Goal: Task Accomplishment & Management: Complete application form

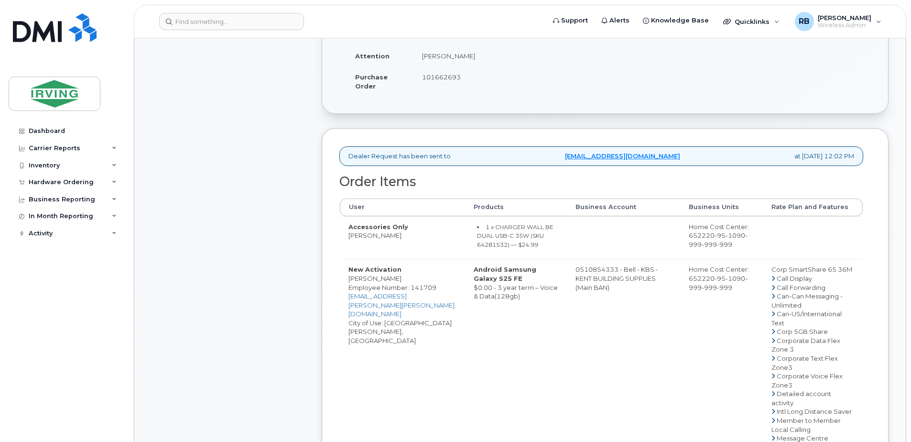
scroll to position [255, 0]
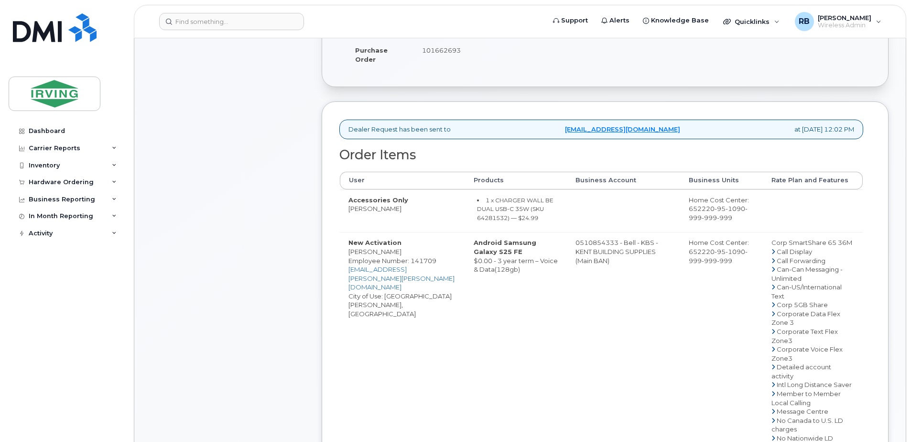
click at [583, 249] on td "0510854333 - Bell - KBS - KENT BUILDING SUPPLIES (Main BAN)" at bounding box center [624, 446] width 114 height 429
click at [597, 250] on td "0510854333 - Bell - KBS - KENT BUILDING SUPPLIES (Main BAN)" at bounding box center [624, 446] width 114 height 429
drag, startPoint x: 610, startPoint y: 250, endPoint x: 572, endPoint y: 250, distance: 37.8
click at [572, 250] on td "0510854333 - Bell - KBS - KENT BUILDING SUPPLIES (Main BAN)" at bounding box center [624, 446] width 114 height 429
copy td "510854333"
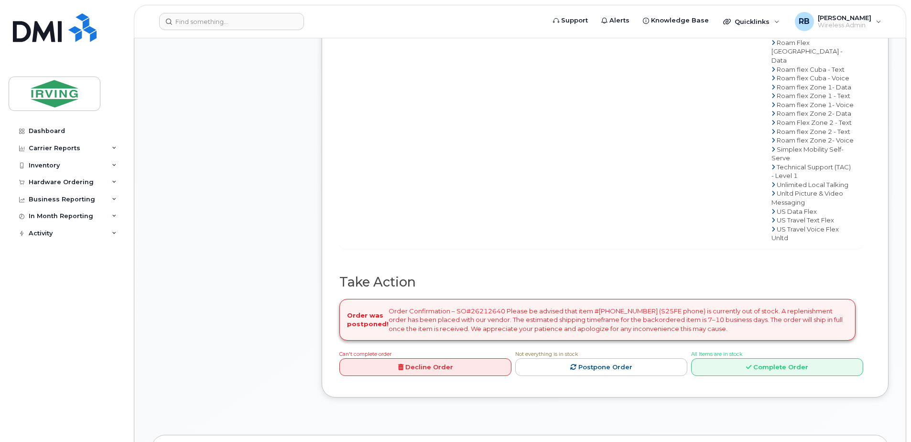
scroll to position [765, 0]
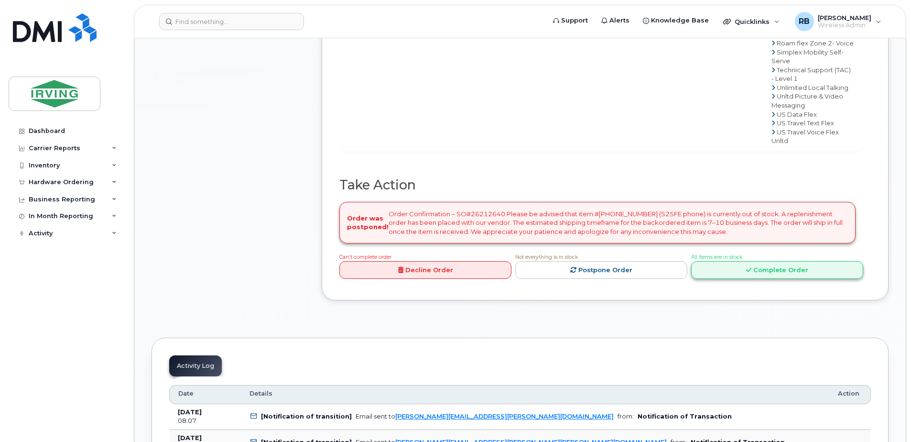
click at [709, 279] on link "Complete Order" at bounding box center [777, 270] width 172 height 18
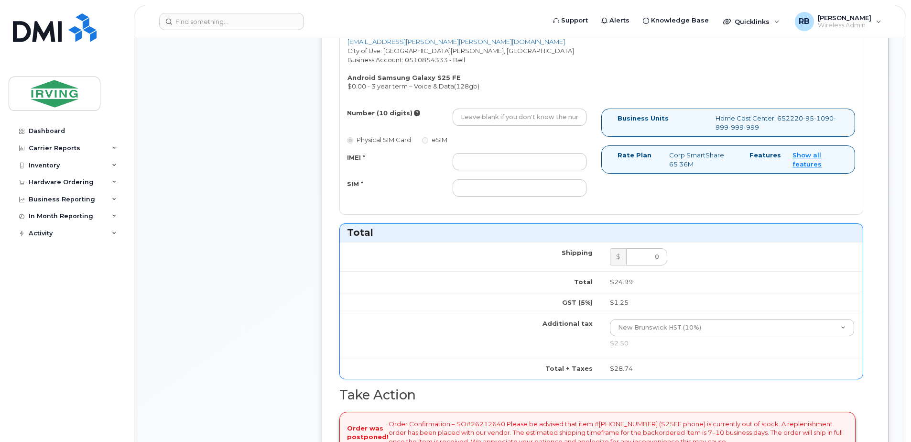
scroll to position [446, 0]
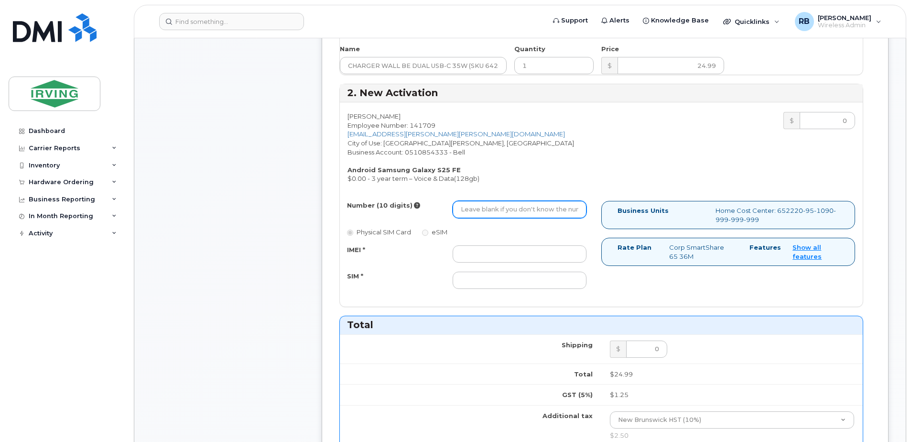
click at [514, 209] on input "Number (10 digits)" at bounding box center [520, 209] width 134 height 17
type input "5062714510"
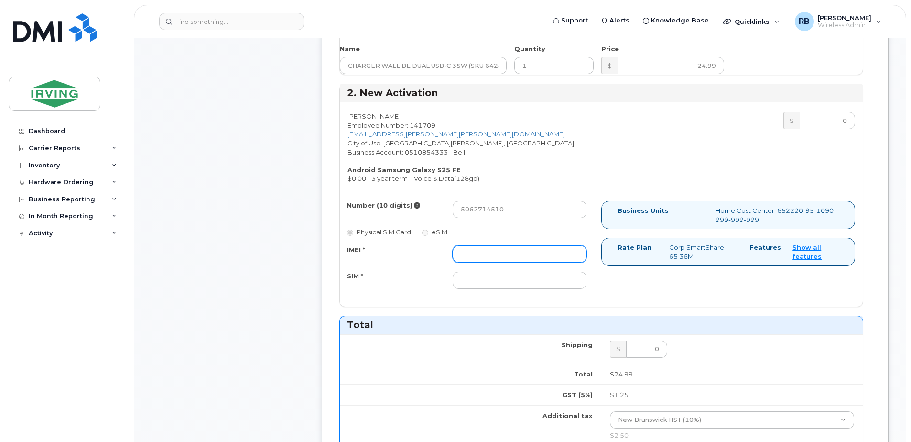
click at [491, 249] on input "IMEI *" at bounding box center [520, 253] width 134 height 17
type input "352055160703250"
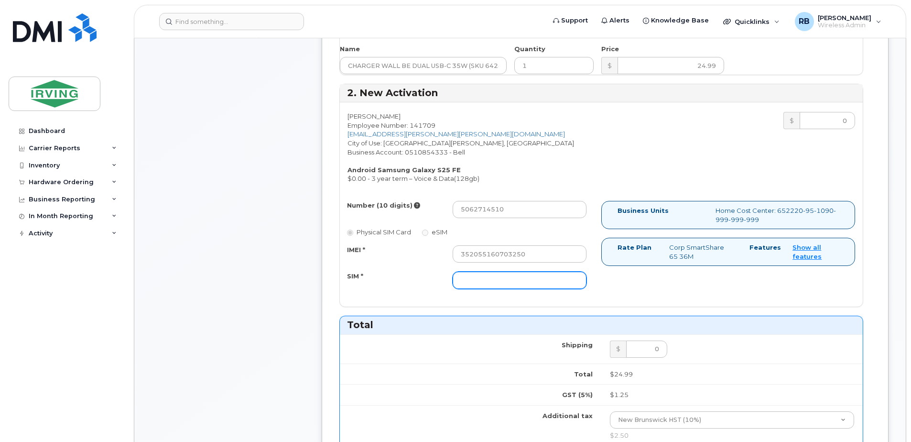
click at [485, 273] on input "SIM *" at bounding box center [520, 280] width 134 height 17
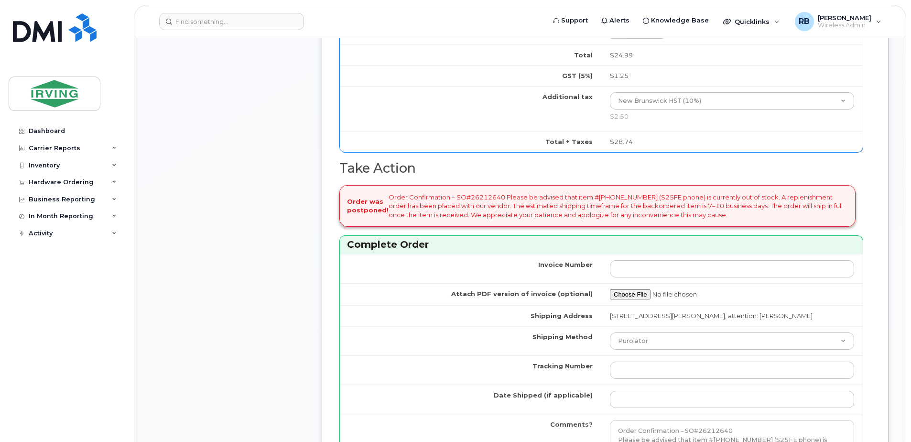
scroll to position [893, 0]
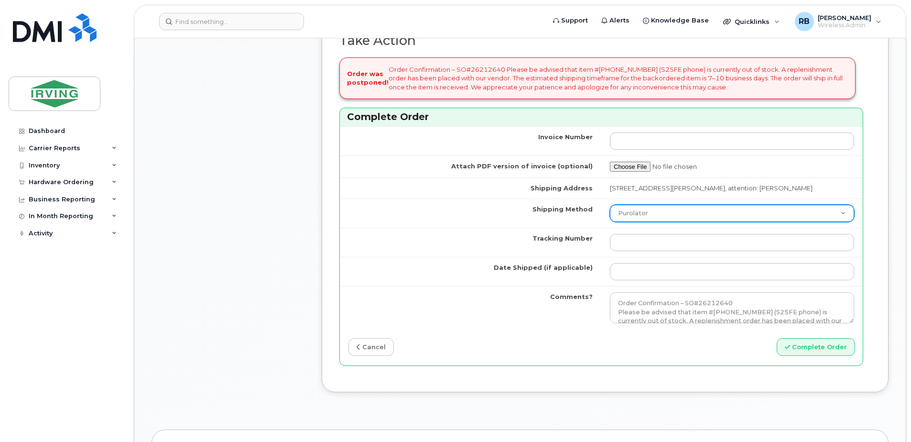
type input "89302610207415302477"
click at [635, 213] on select "Purolator UPS FedEx Canada Post Courier Other Drop Off Pick Up" at bounding box center [732, 213] width 244 height 17
select select "Drop Off"
click at [610, 205] on select "Purolator UPS FedEx Canada Post Courier Other Drop Off Pick Up" at bounding box center [732, 213] width 244 height 17
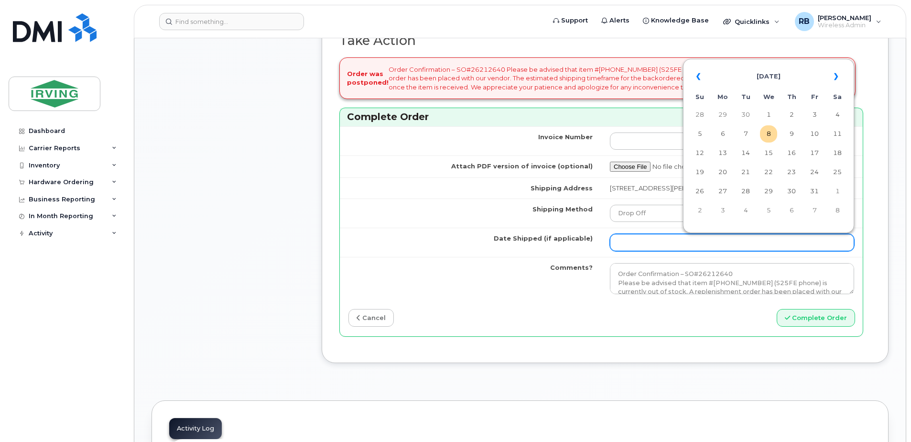
click at [657, 241] on input "Date Shipped (if applicable)" at bounding box center [732, 242] width 244 height 17
click at [816, 133] on td "10" at bounding box center [814, 133] width 17 height 17
type input "[DATE]"
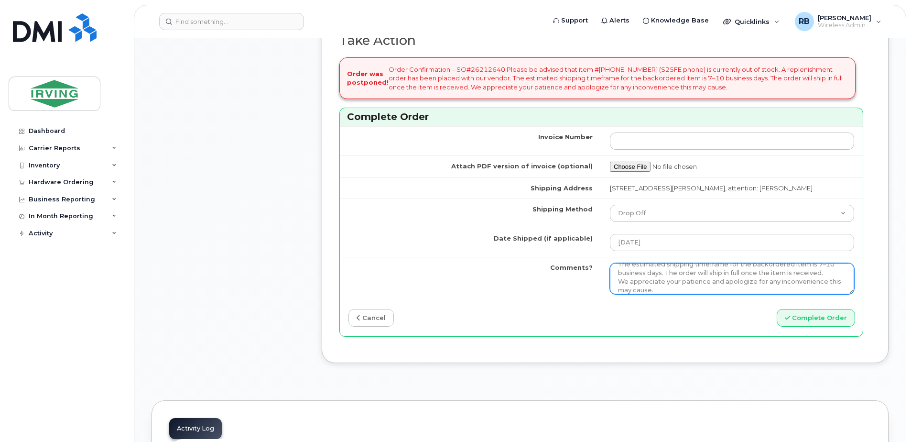
scroll to position [52, 0]
drag, startPoint x: 614, startPoint y: 266, endPoint x: 814, endPoint y: 286, distance: 201.3
click at [814, 286] on textarea "Order Confirmation – SO#26212640 Please be advised that item #64385254 (S25FE p…" at bounding box center [732, 279] width 244 height 32
type textarea "Please be advised the order has been completed. SO#26212640 Allow 1-3 business …"
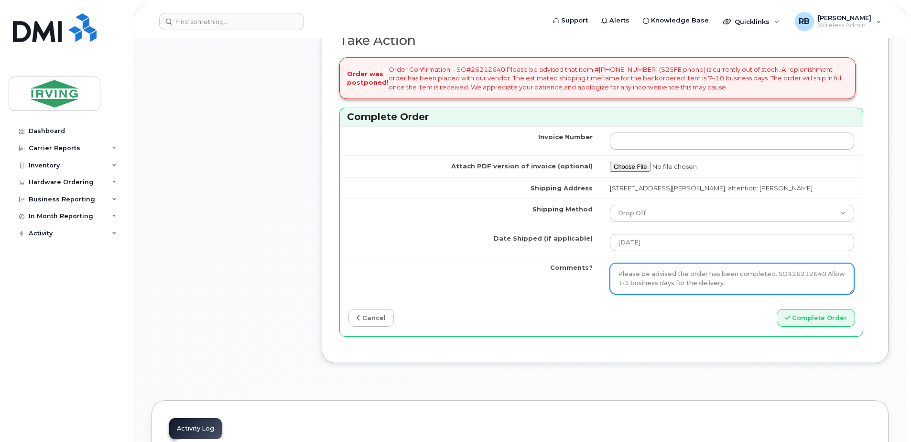
drag, startPoint x: 740, startPoint y: 284, endPoint x: 602, endPoint y: 277, distance: 137.9
click at [602, 277] on td "Order Confirmation – SO#26212640 Please be advised that item #64385254 (S25FE p…" at bounding box center [732, 279] width 262 height 44
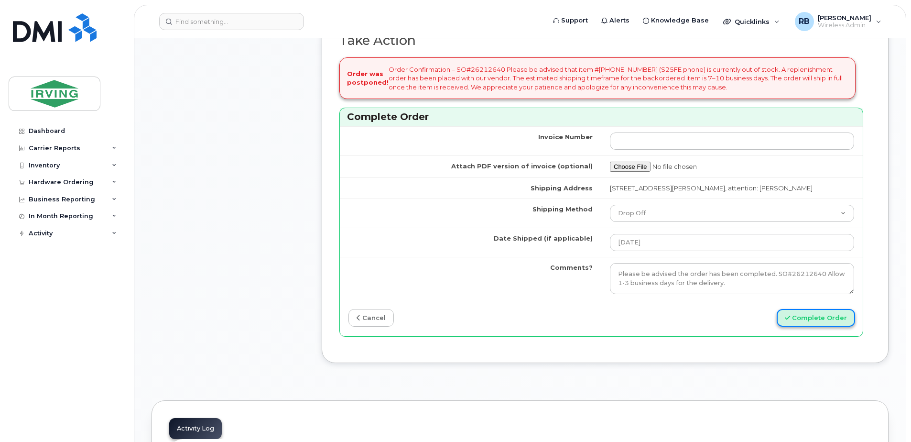
click at [813, 320] on button "Complete Order" at bounding box center [816, 318] width 78 height 18
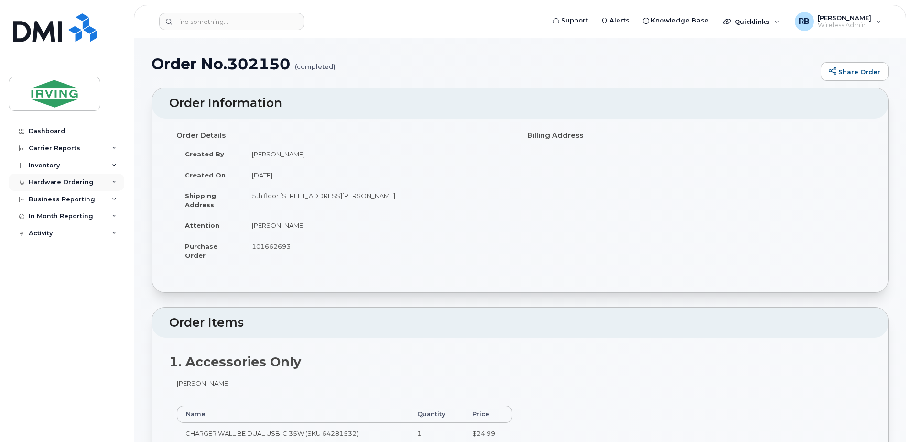
click at [33, 182] on div "Hardware Ordering" at bounding box center [61, 182] width 65 height 8
click at [38, 219] on div "Orders" at bounding box center [44, 218] width 23 height 9
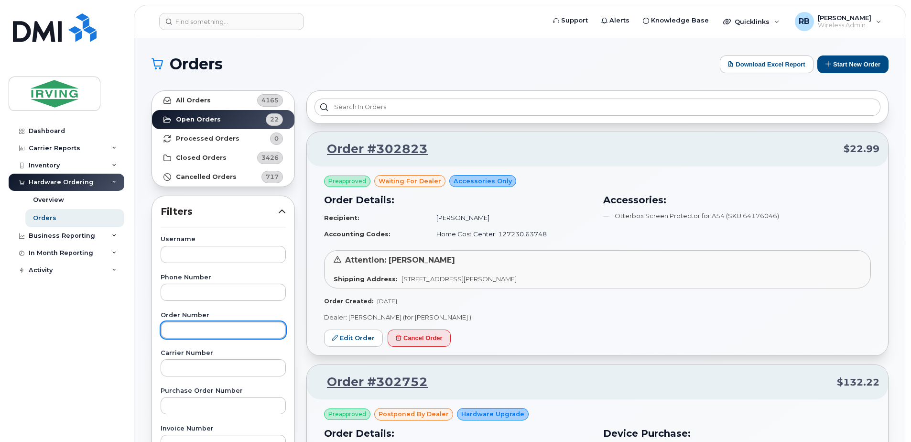
click at [196, 330] on input "text" at bounding box center [223, 329] width 125 height 17
type input "302222"
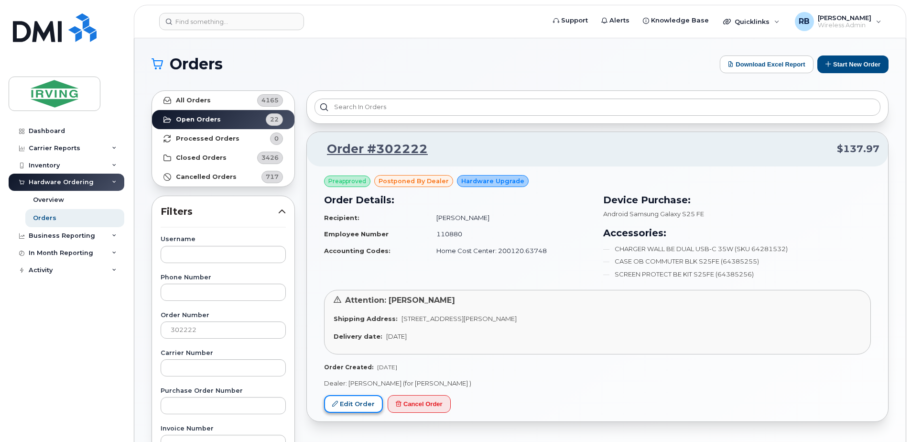
click at [345, 405] on link "Edit Order" at bounding box center [353, 404] width 59 height 18
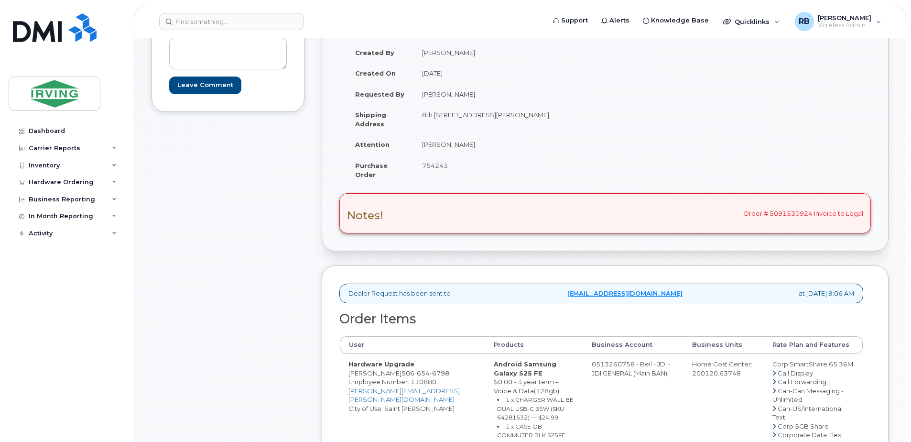
scroll to position [191, 0]
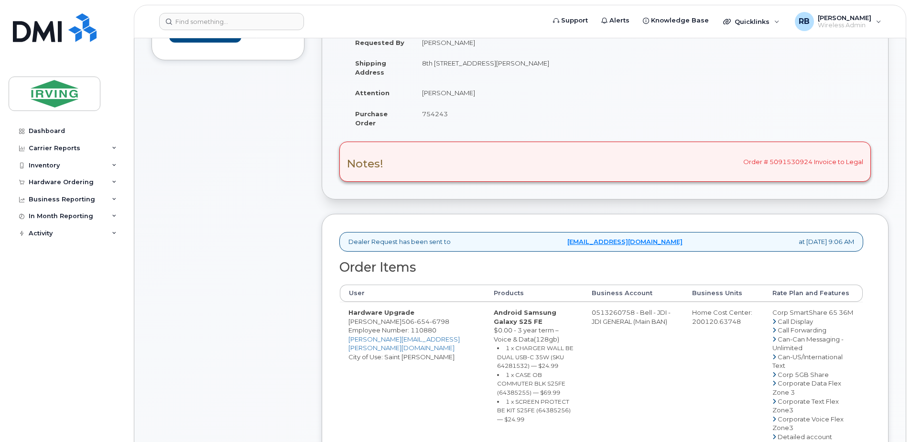
click at [414, 323] on span "654" at bounding box center [421, 321] width 15 height 8
copy span "506 654 6798"
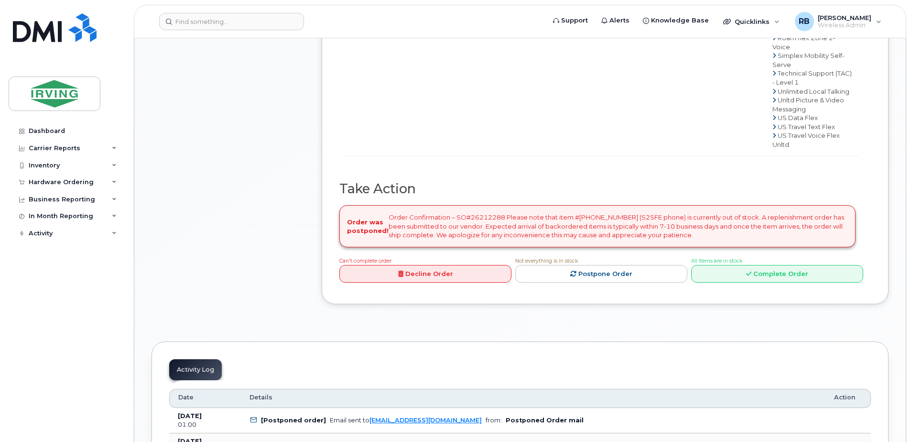
scroll to position [893, 0]
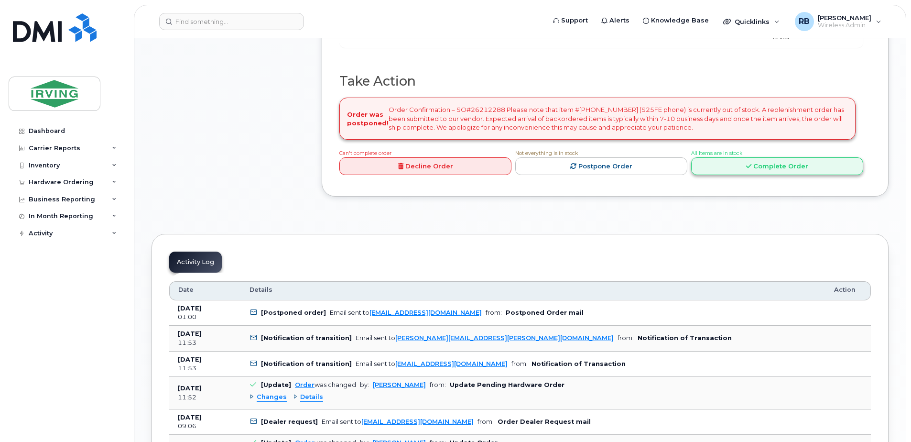
click at [709, 175] on link "Complete Order" at bounding box center [777, 166] width 172 height 18
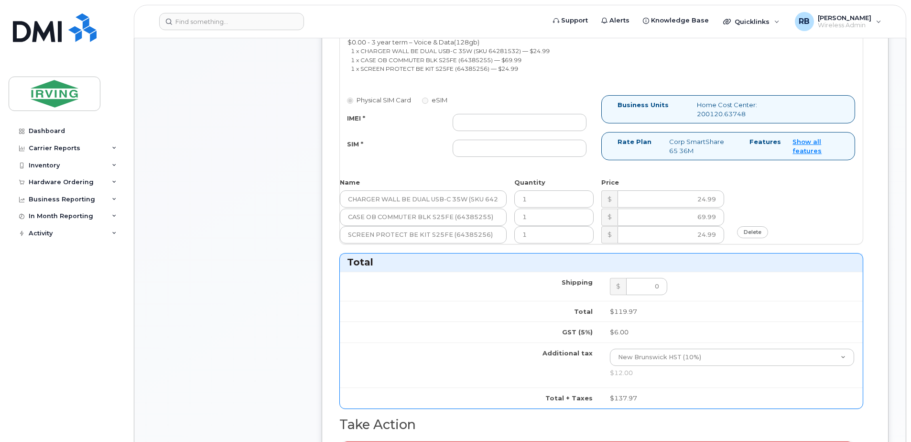
scroll to position [510, 0]
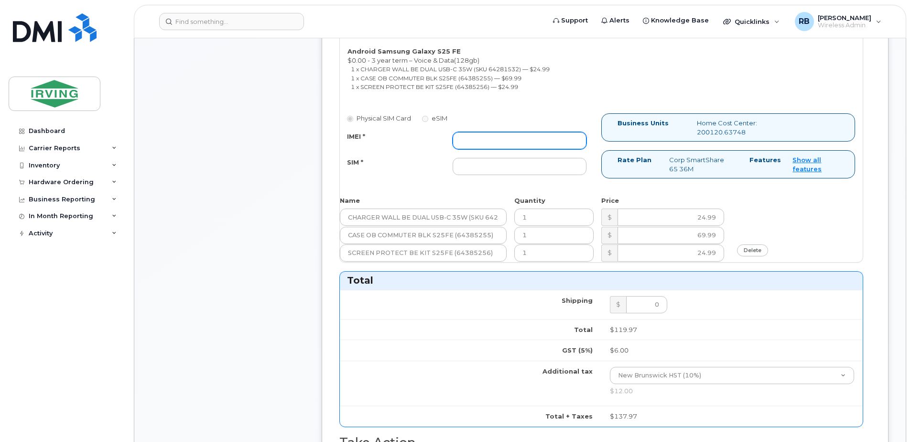
click at [504, 134] on input "IMEI *" at bounding box center [520, 140] width 134 height 17
type input "352055160702898"
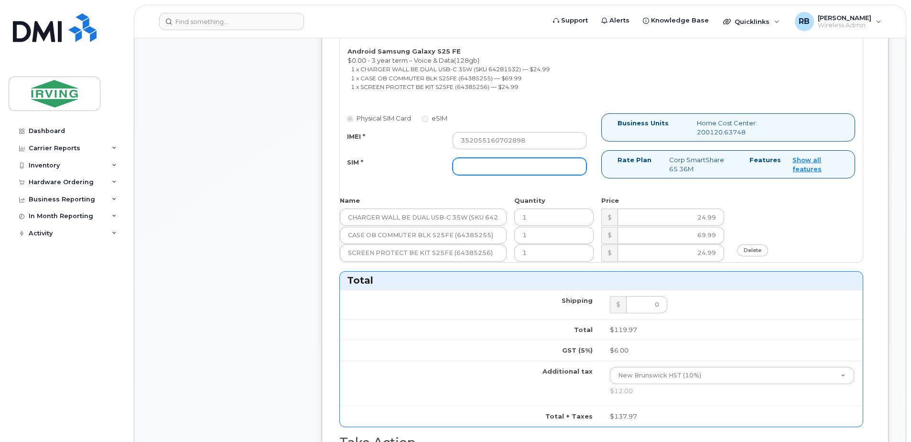
click at [488, 162] on input "SIM *" at bounding box center [520, 166] width 134 height 17
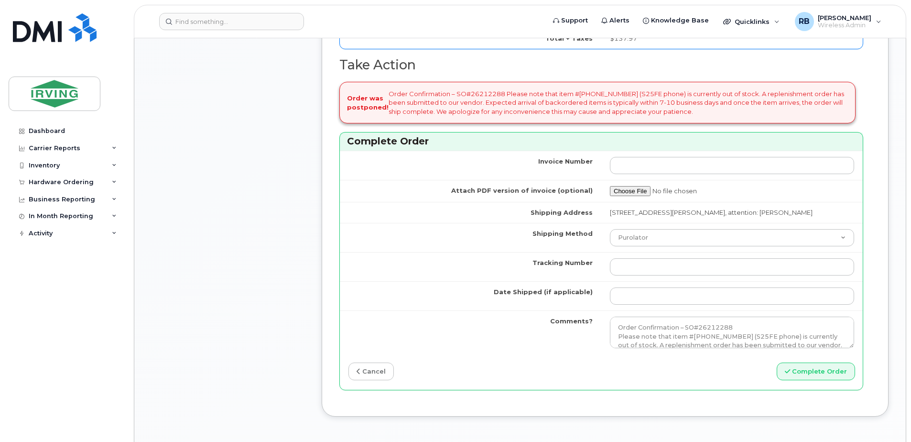
scroll to position [893, 0]
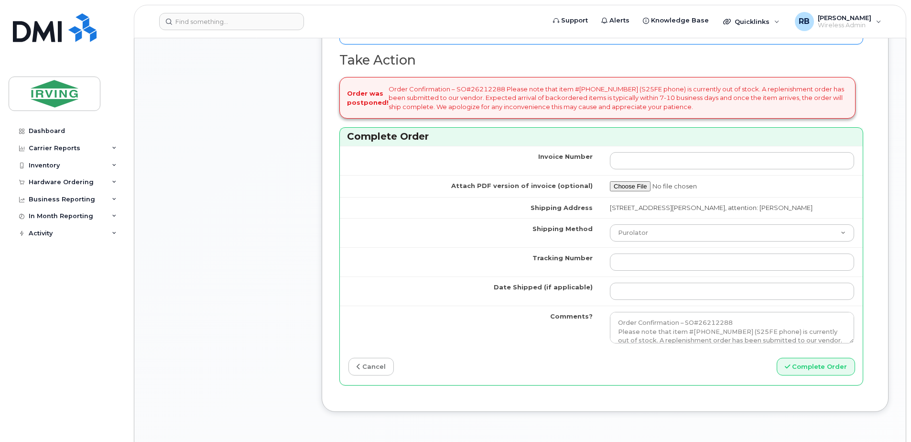
type input "89302610207415302501"
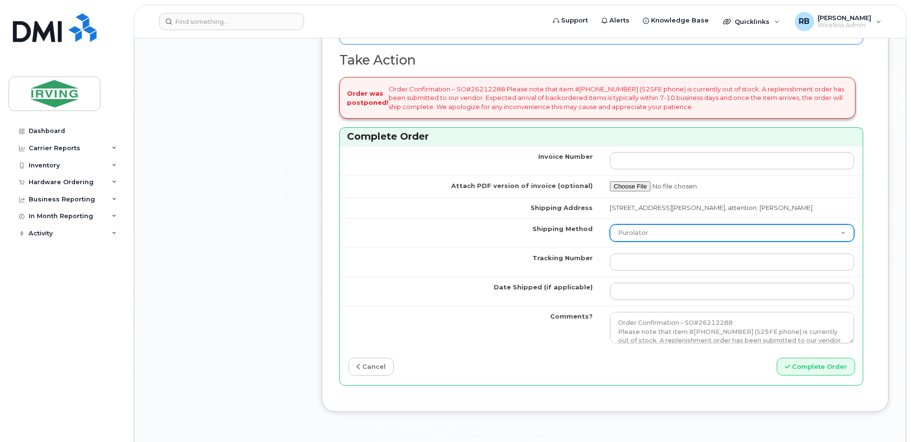
click at [631, 235] on select "Purolator UPS FedEx Canada Post Courier Other Drop Off Pick Up" at bounding box center [732, 232] width 244 height 17
select select "Drop Off"
click at [610, 224] on select "Purolator UPS FedEx Canada Post Courier Other Drop Off Pick Up" at bounding box center [732, 232] width 244 height 17
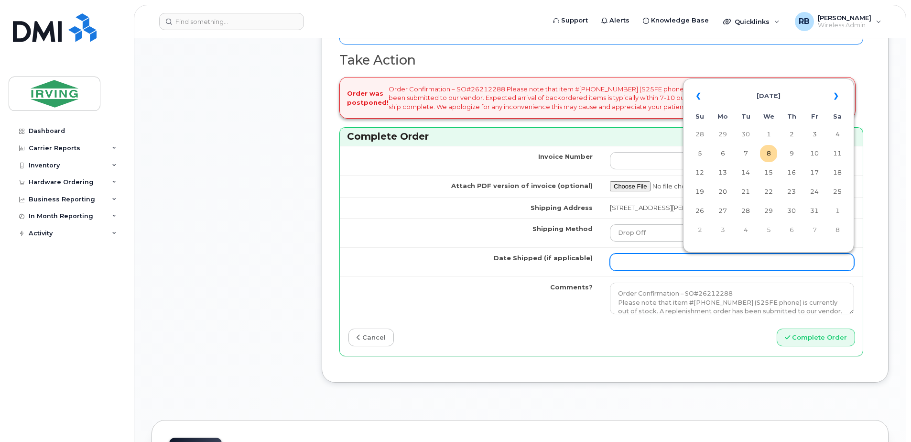
click at [646, 257] on input "Date Shipped (if applicable)" at bounding box center [732, 261] width 244 height 17
click at [816, 155] on td "10" at bounding box center [814, 153] width 17 height 17
type input "[DATE]"
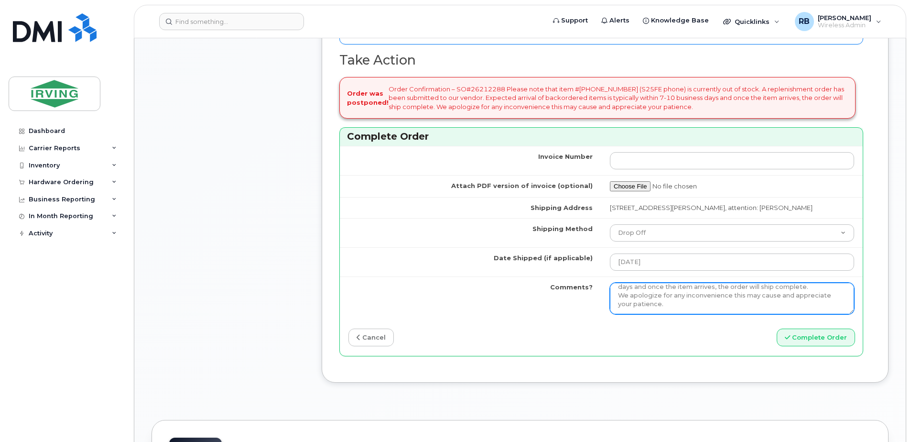
scroll to position [52, 0]
drag, startPoint x: 617, startPoint y: 289, endPoint x: 813, endPoint y: 316, distance: 197.9
click at [813, 316] on td "Order Confirmation – SO#26212288 Please note that item #64385254 (S25FE phone) …" at bounding box center [732, 298] width 262 height 44
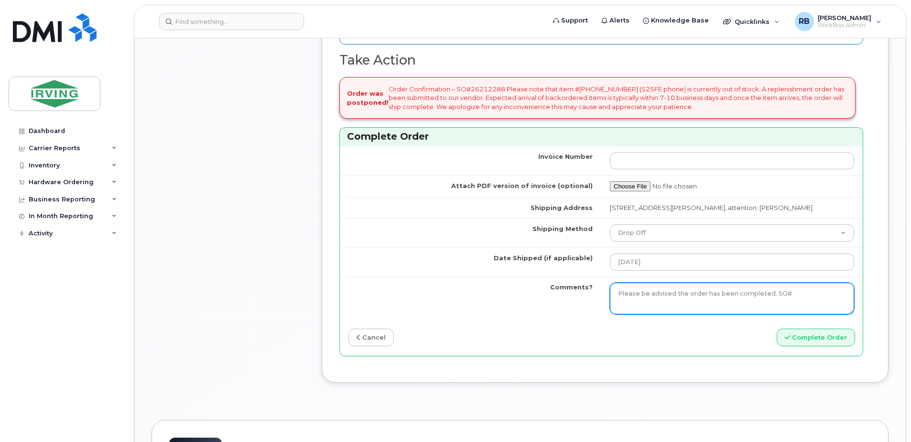
click at [793, 296] on textarea "Order Confirmation – SO#26212288 Please note that item #64385254 (S25FE phone) …" at bounding box center [732, 299] width 244 height 32
paste textarea "26212288"
drag, startPoint x: 731, startPoint y: 302, endPoint x: 598, endPoint y: 286, distance: 133.8
click at [598, 286] on tr "Comments? Order Confirmation – SO#26212288 Please note that item #64385254 (S25…" at bounding box center [601, 298] width 523 height 44
type textarea "Please be advised the order has been completed. SO#26212288 Allow 1-3 business …"
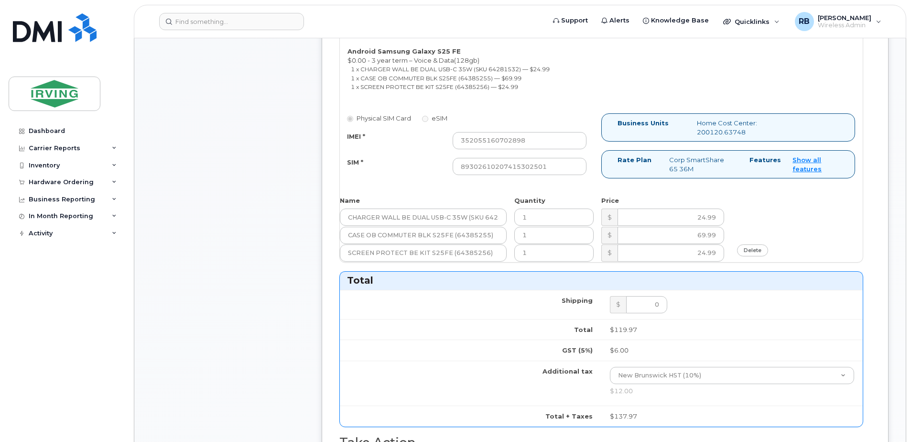
scroll to position [382, 0]
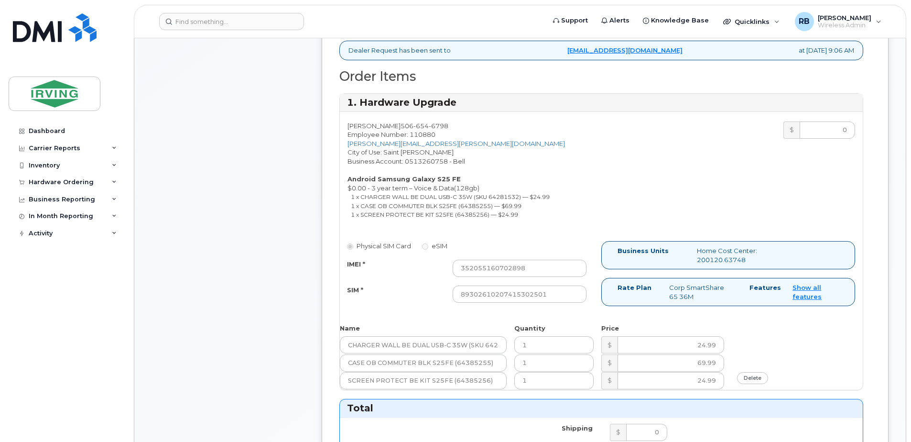
click at [272, 211] on div "Comments Leave Comment" at bounding box center [228, 331] width 153 height 1152
click at [269, 289] on div "Comments Leave Comment" at bounding box center [228, 331] width 153 height 1152
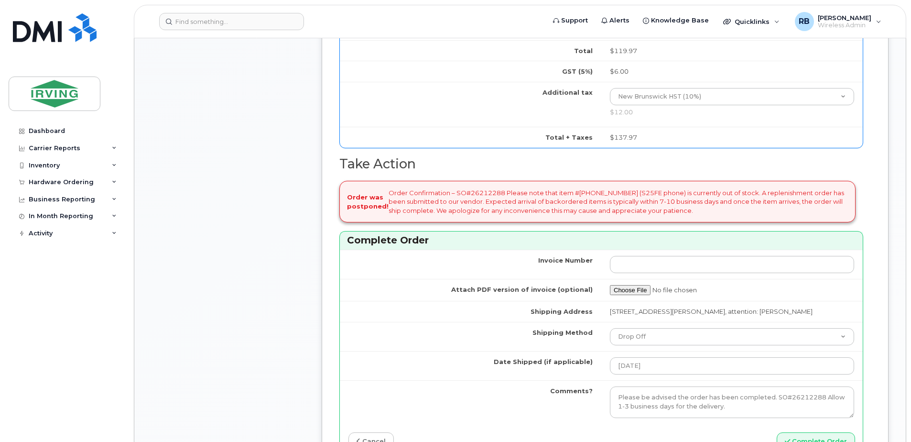
scroll to position [893, 0]
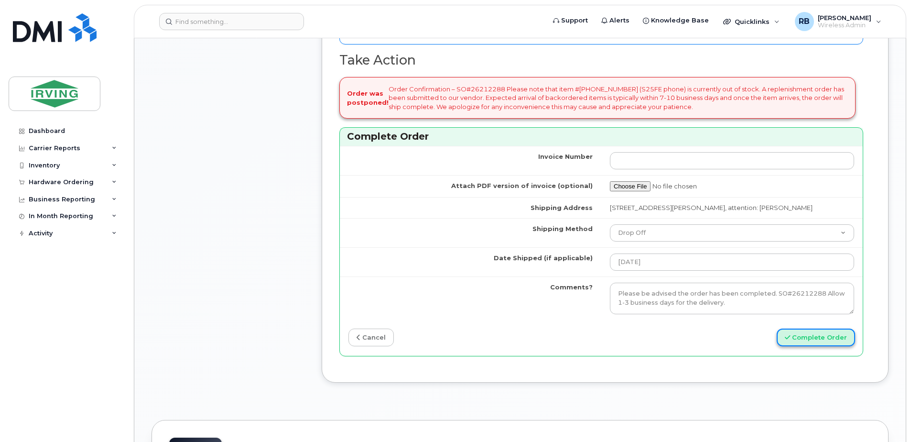
click at [802, 337] on button "Complete Order" at bounding box center [816, 337] width 78 height 18
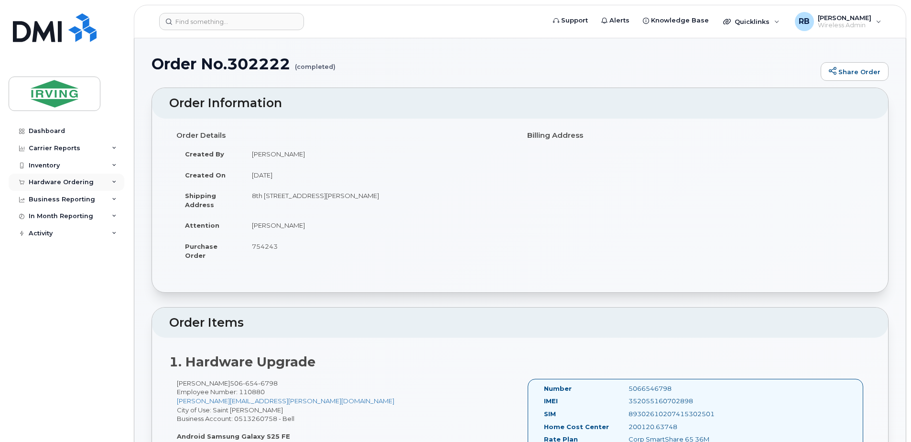
click at [43, 181] on div "Hardware Ordering" at bounding box center [61, 182] width 65 height 8
click at [41, 216] on div "Orders" at bounding box center [44, 218] width 23 height 9
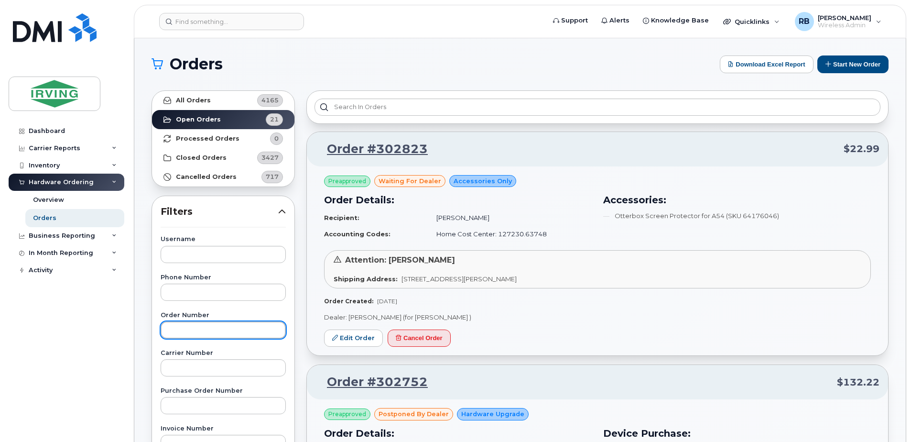
click at [205, 329] on input "text" at bounding box center [223, 329] width 125 height 17
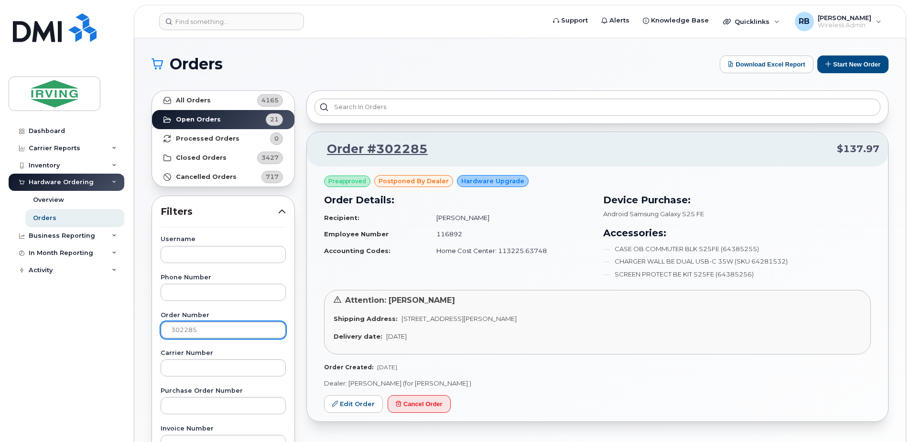
click at [214, 327] on input "302285" at bounding box center [223, 329] width 125 height 17
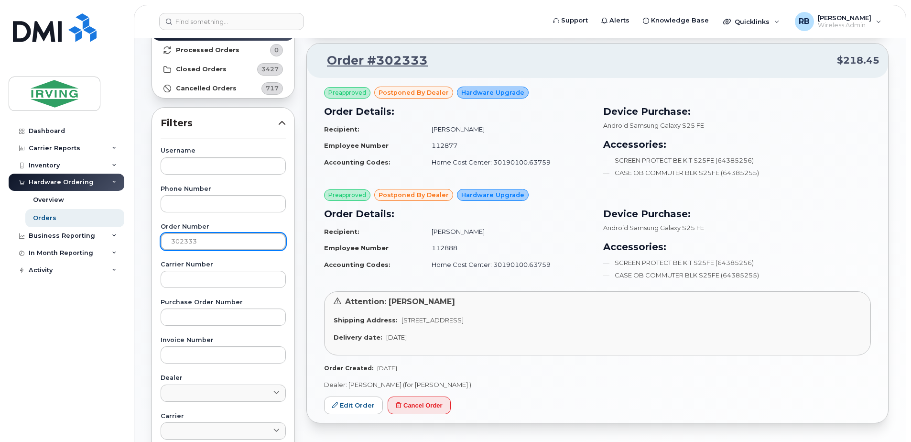
scroll to position [64, 0]
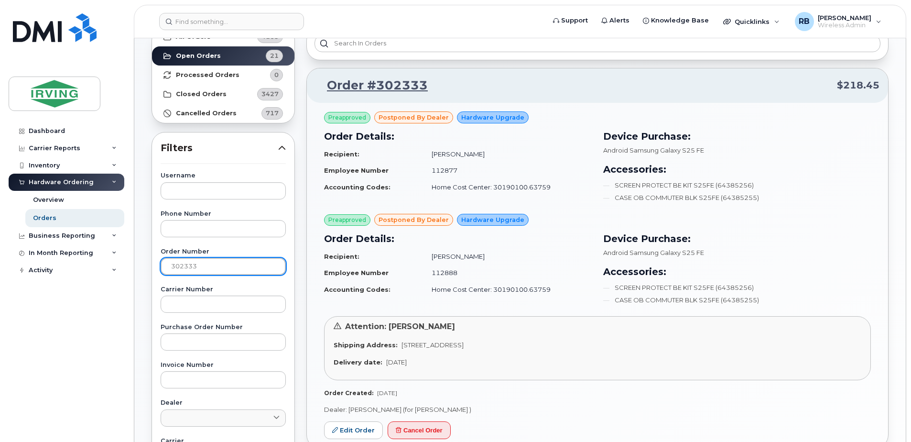
click at [223, 267] on input "302333" at bounding box center [223, 266] width 125 height 17
type input "302331"
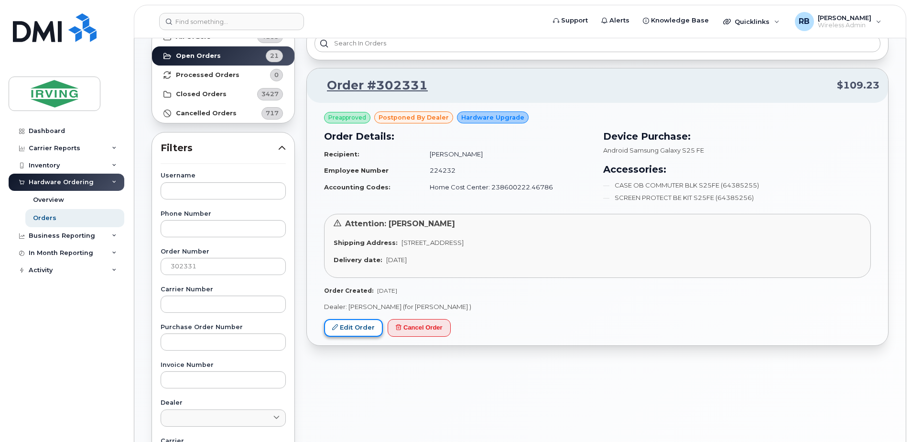
click at [348, 323] on link "Edit Order" at bounding box center [353, 328] width 59 height 18
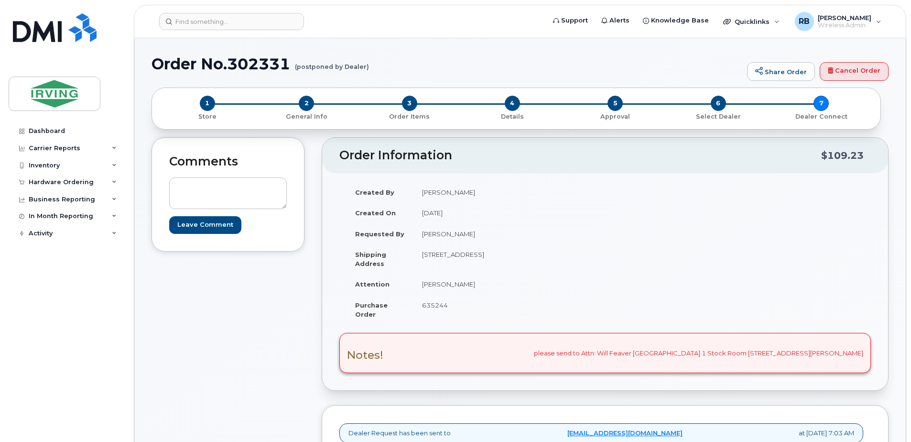
drag, startPoint x: 88, startPoint y: 186, endPoint x: 81, endPoint y: 188, distance: 7.3
click at [88, 186] on div "Hardware Ordering" at bounding box center [67, 182] width 116 height 17
click at [40, 218] on div "Orders" at bounding box center [44, 218] width 23 height 9
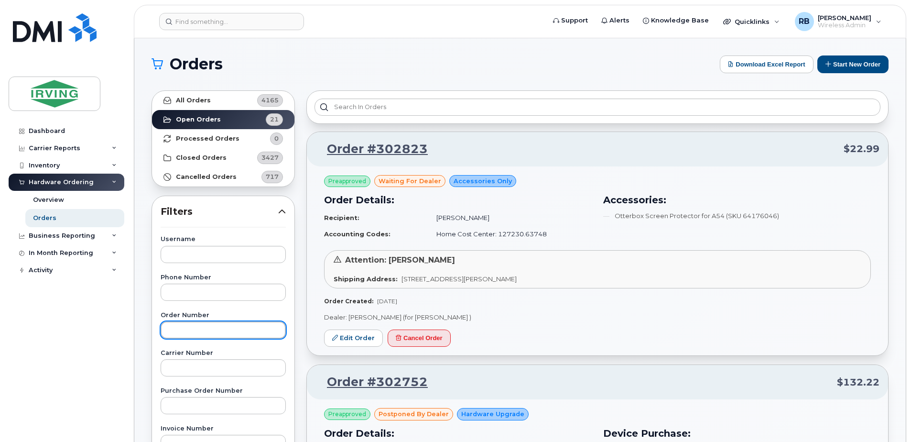
click at [172, 331] on input "text" at bounding box center [223, 329] width 125 height 17
type input "302333"
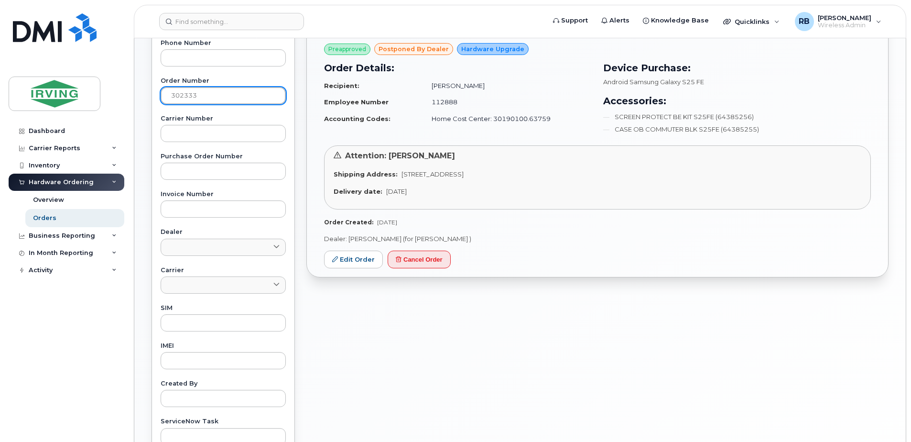
scroll to position [255, 0]
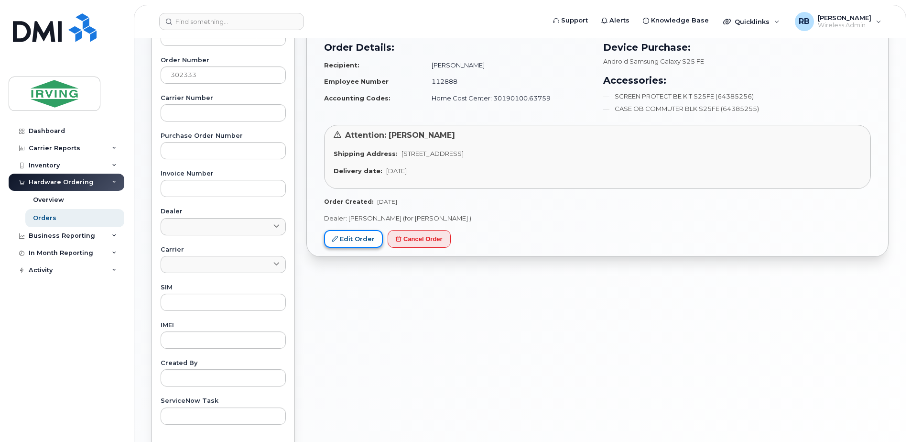
click at [347, 244] on link "Edit Order" at bounding box center [353, 239] width 59 height 18
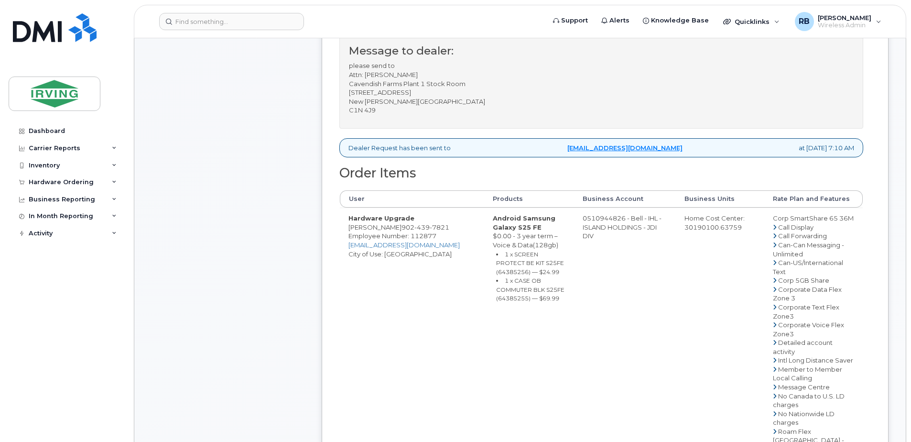
scroll to position [191, 0]
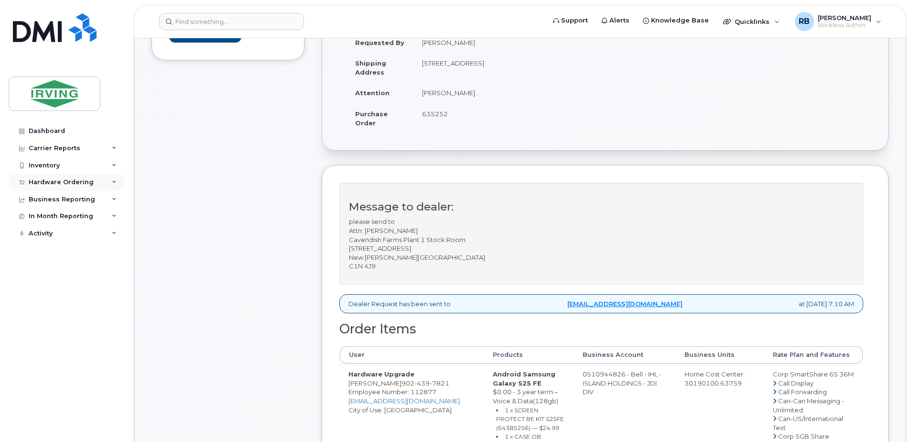
click at [75, 185] on div "Hardware Ordering" at bounding box center [61, 182] width 65 height 8
click at [53, 216] on div "Orders" at bounding box center [44, 218] width 23 height 9
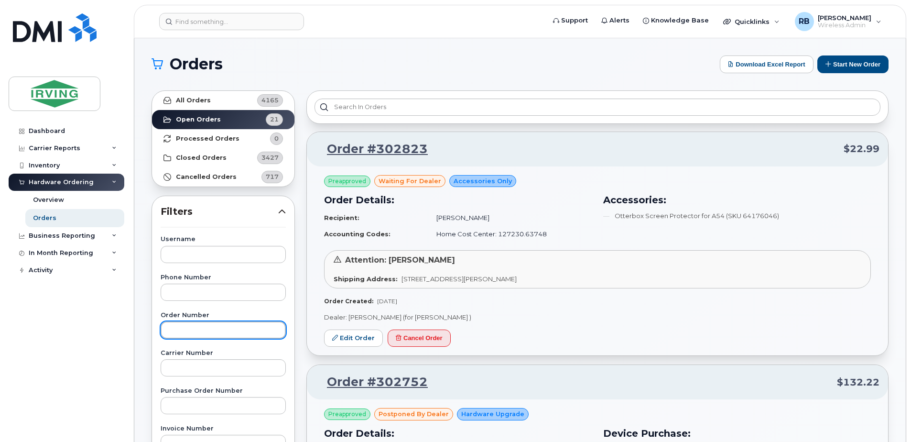
click at [188, 327] on input "text" at bounding box center [223, 329] width 125 height 17
type input "302335"
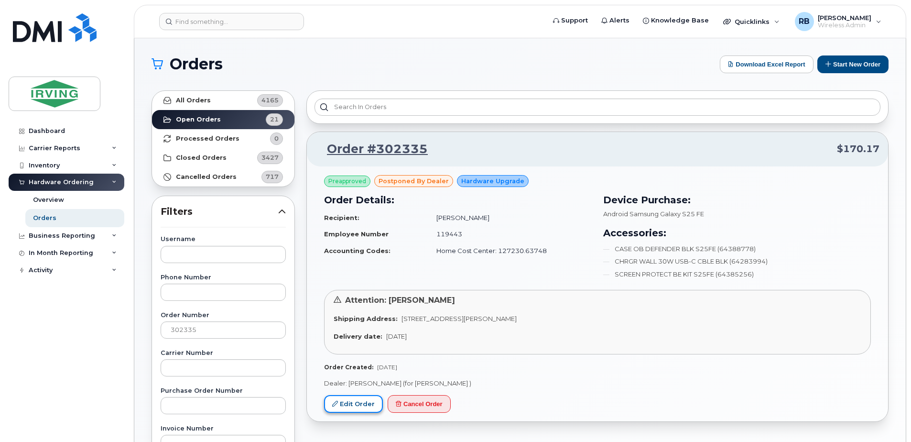
click at [342, 402] on link "Edit Order" at bounding box center [353, 404] width 59 height 18
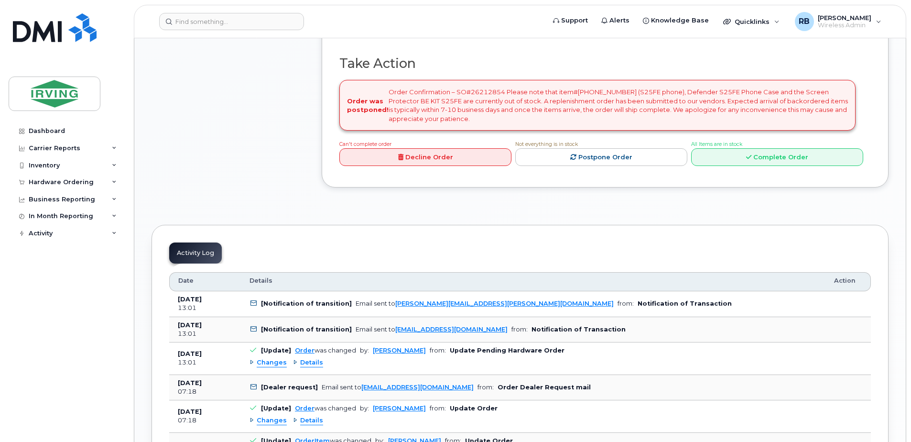
scroll to position [510, 0]
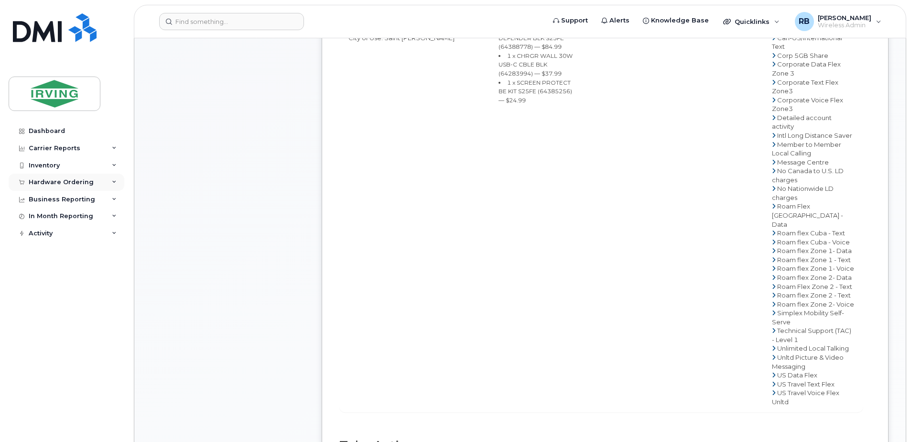
click at [76, 184] on div "Hardware Ordering" at bounding box center [61, 182] width 65 height 8
click at [50, 217] on div "Orders" at bounding box center [44, 218] width 23 height 9
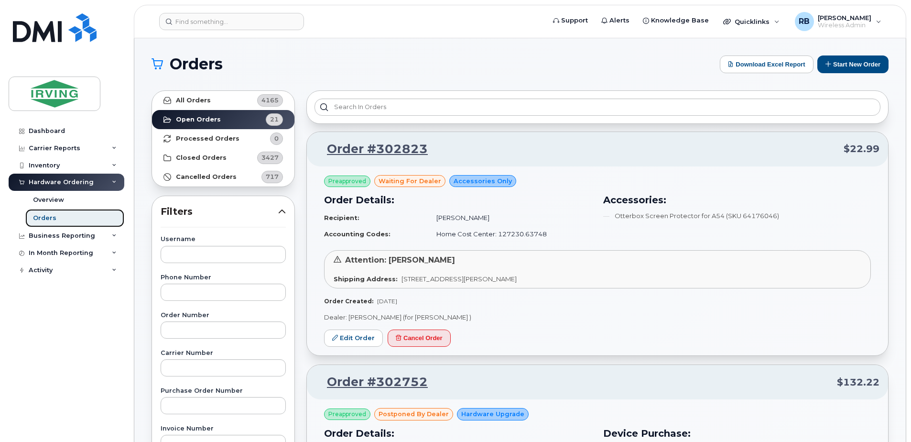
scroll to position [64, 0]
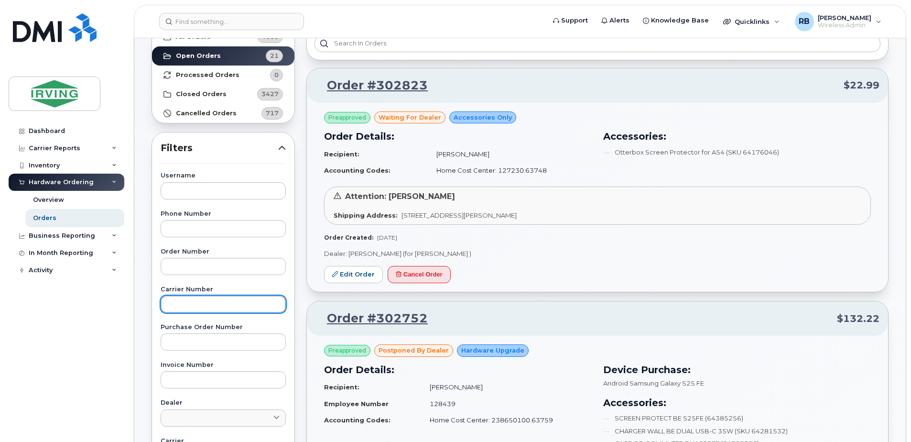
click at [210, 309] on input "text" at bounding box center [223, 303] width 125 height 17
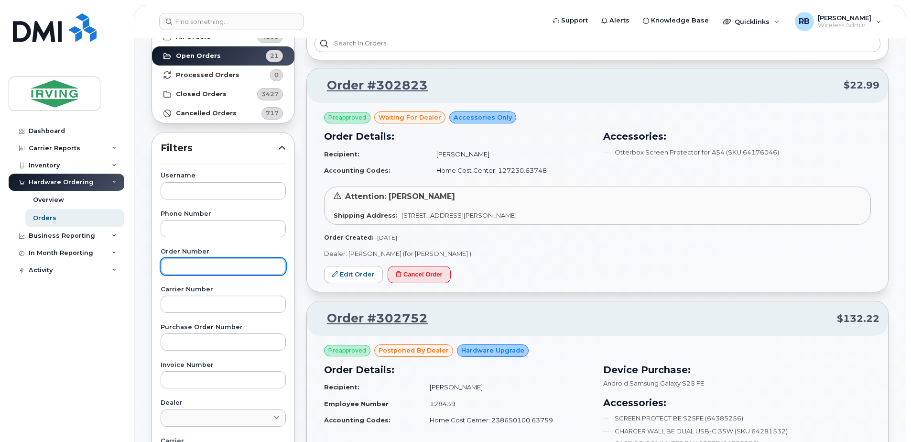
click at [231, 265] on input "text" at bounding box center [223, 266] width 125 height 17
type input "302344"
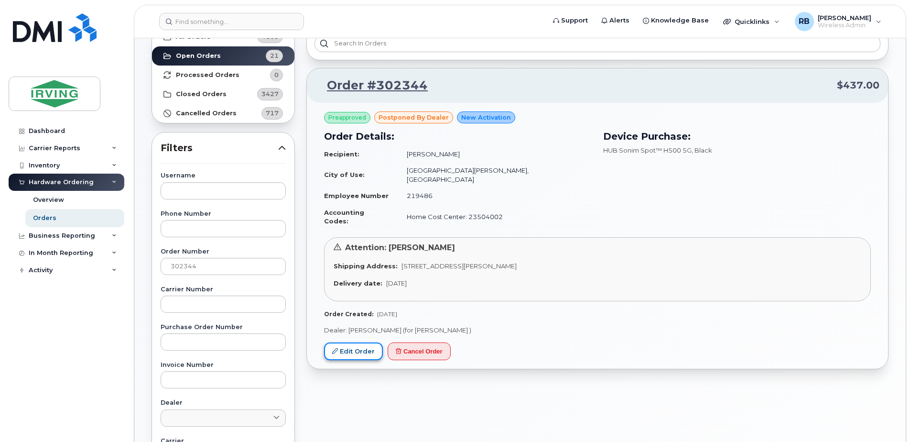
click at [339, 342] on link "Edit Order" at bounding box center [353, 351] width 59 height 18
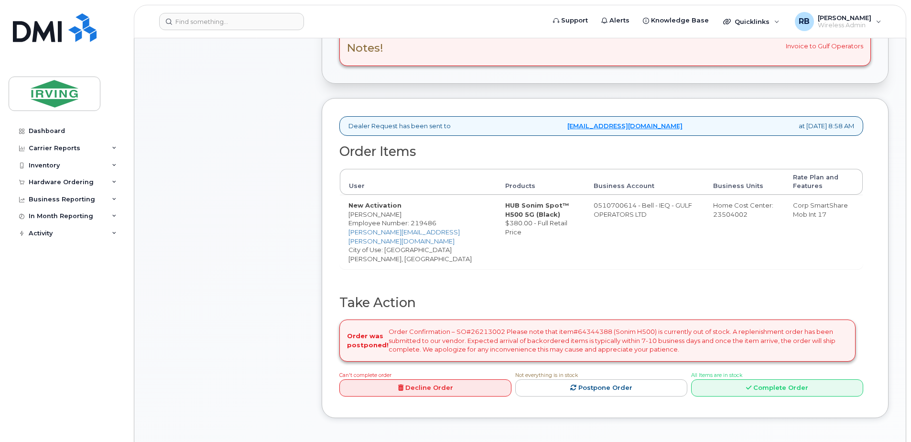
scroll to position [371, 0]
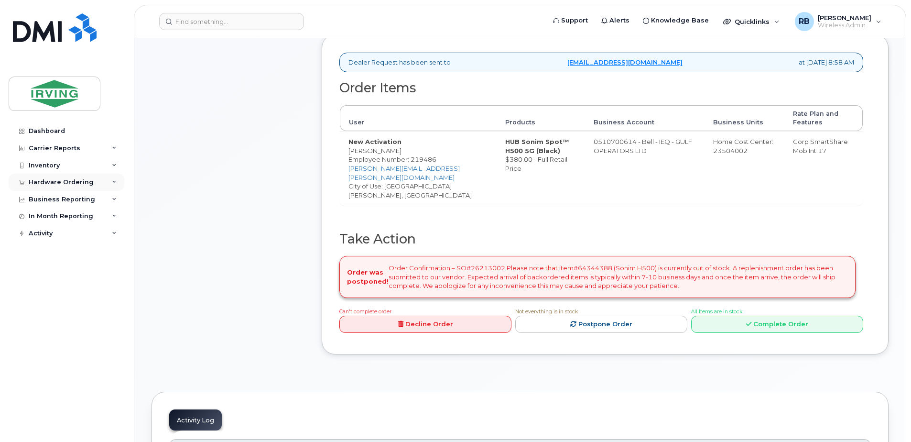
click at [70, 182] on div "Hardware Ordering" at bounding box center [61, 182] width 65 height 8
click at [47, 219] on div "Orders" at bounding box center [44, 218] width 23 height 9
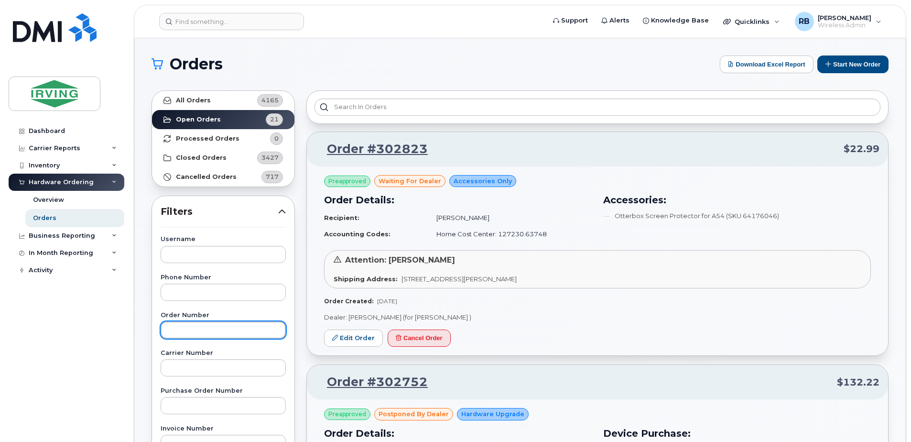
click at [197, 330] on input "text" at bounding box center [223, 329] width 125 height 17
type input "302426"
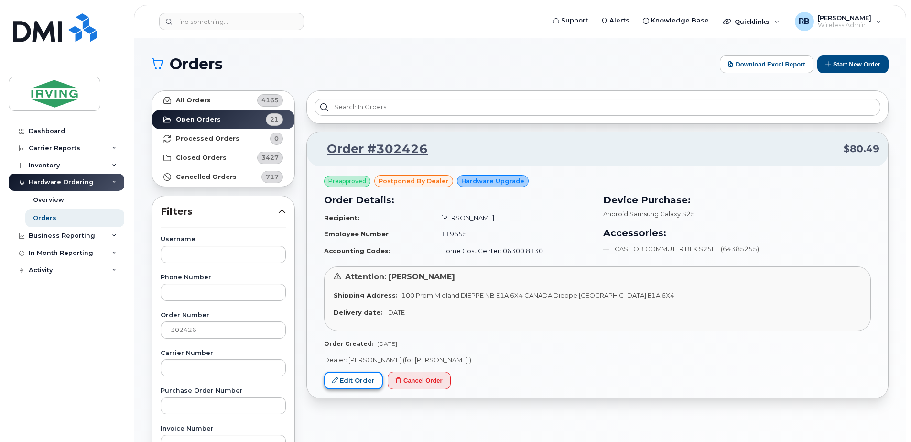
click at [346, 380] on link "Edit Order" at bounding box center [353, 380] width 59 height 18
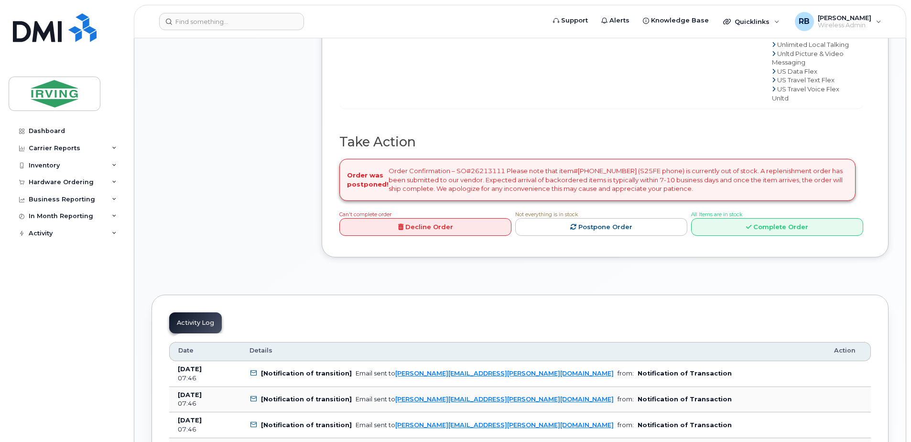
scroll to position [446, 0]
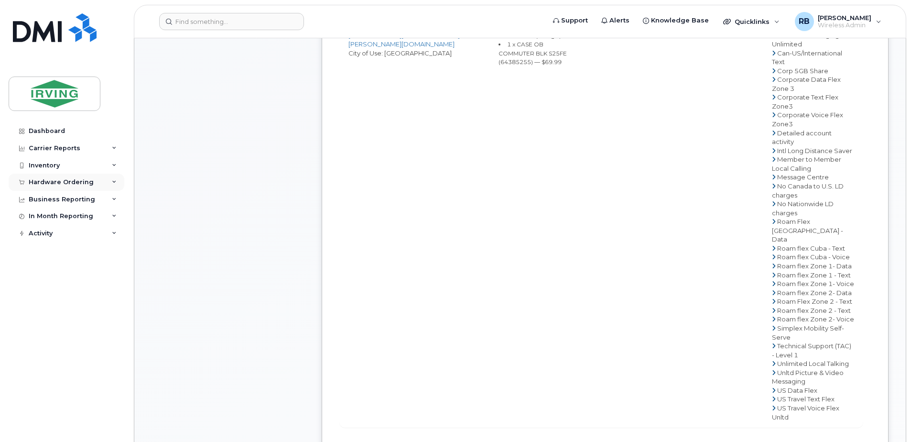
drag, startPoint x: 82, startPoint y: 184, endPoint x: 77, endPoint y: 190, distance: 8.0
click at [82, 184] on div "Hardware Ordering" at bounding box center [61, 182] width 65 height 8
click at [50, 215] on div "Orders" at bounding box center [44, 218] width 23 height 9
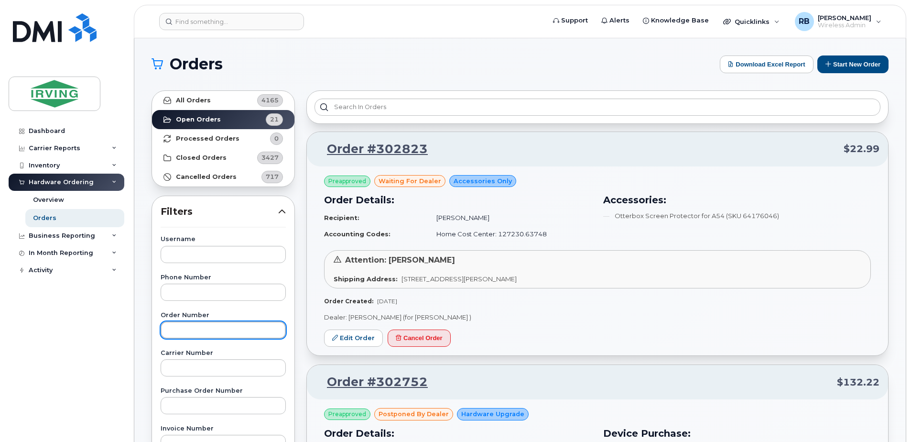
click at [173, 325] on input "text" at bounding box center [223, 329] width 125 height 17
type input "302428"
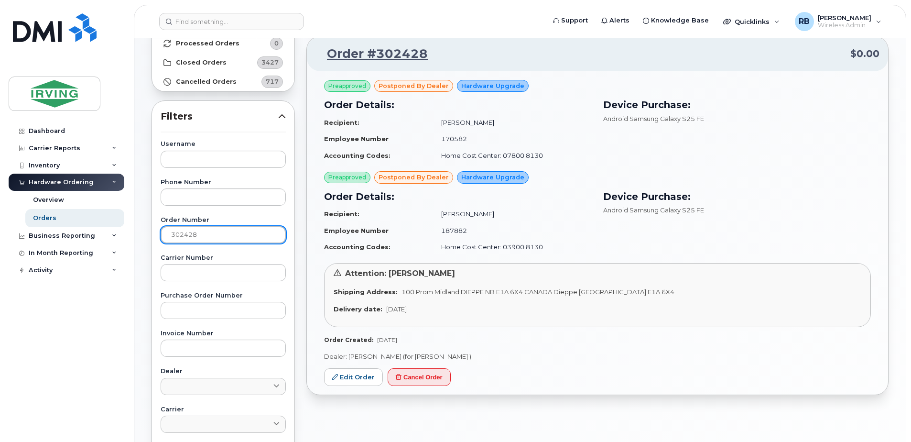
scroll to position [255, 0]
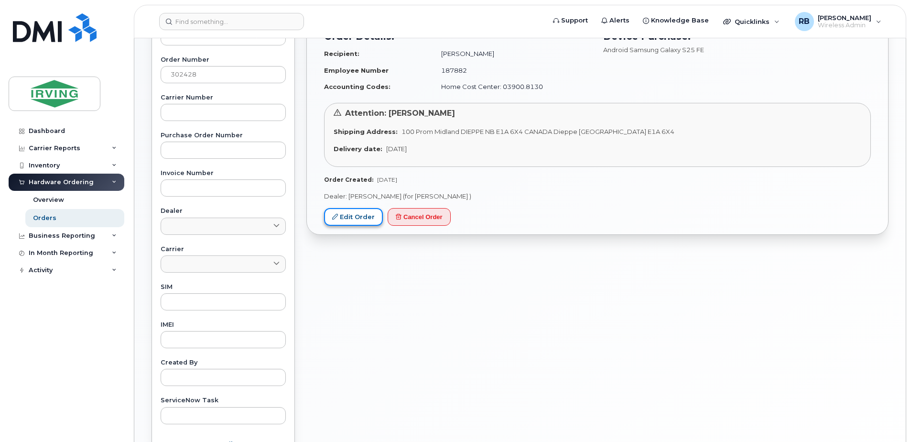
click at [363, 221] on link "Edit Order" at bounding box center [353, 217] width 59 height 18
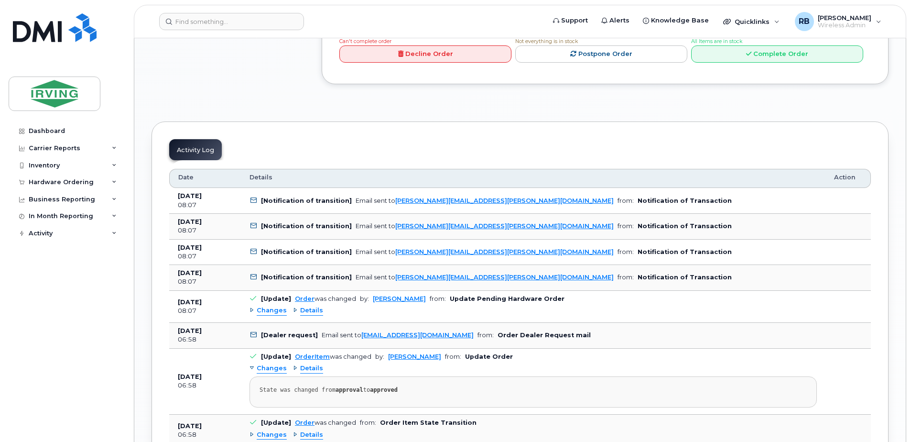
scroll to position [1417, 0]
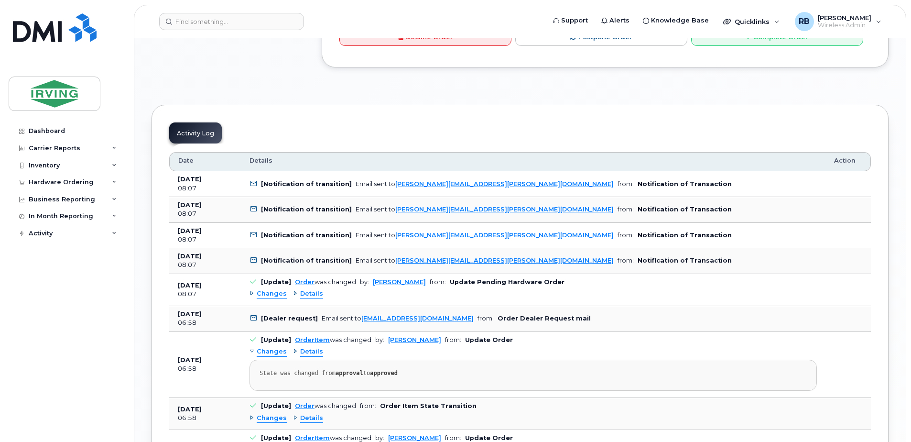
drag, startPoint x: 38, startPoint y: 180, endPoint x: 39, endPoint y: 192, distance: 12.0
click at [38, 180] on div "Hardware Ordering" at bounding box center [61, 182] width 65 height 8
click at [40, 218] on div "Orders" at bounding box center [44, 218] width 23 height 9
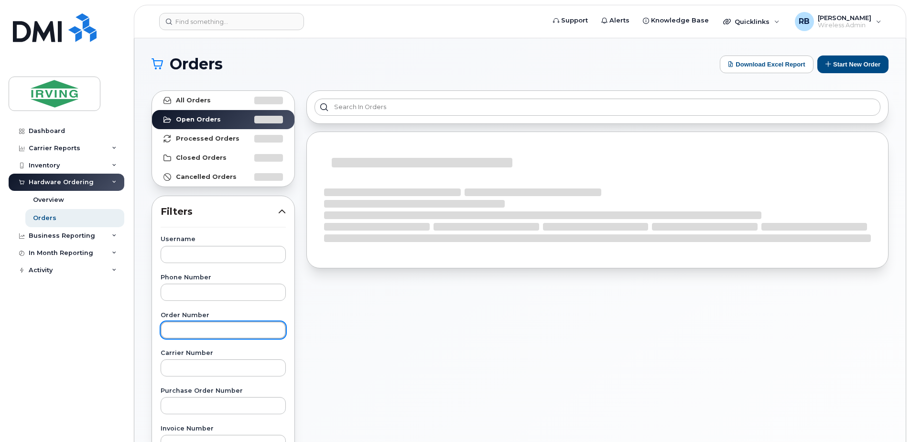
click at [200, 325] on input "text" at bounding box center [223, 329] width 125 height 17
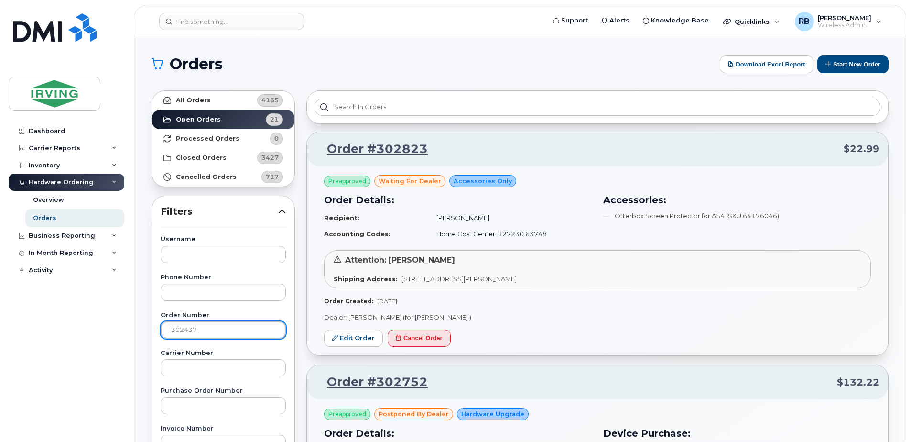
type input "302437"
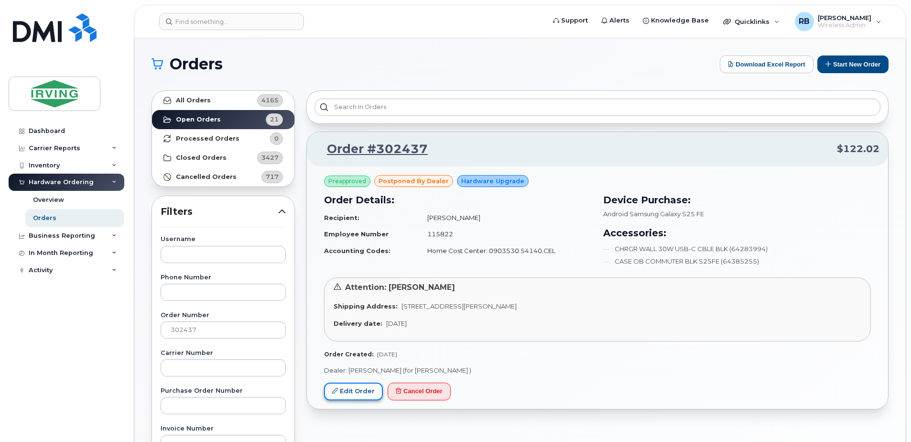
click at [352, 392] on link "Edit Order" at bounding box center [353, 391] width 59 height 18
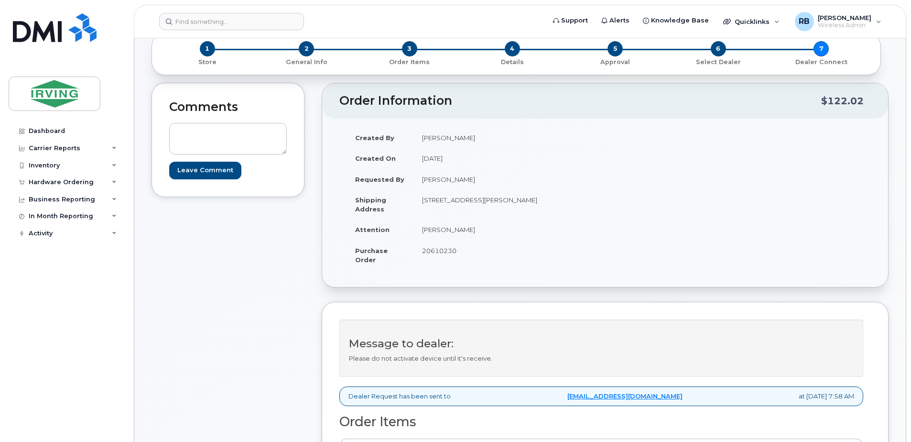
scroll to position [191, 0]
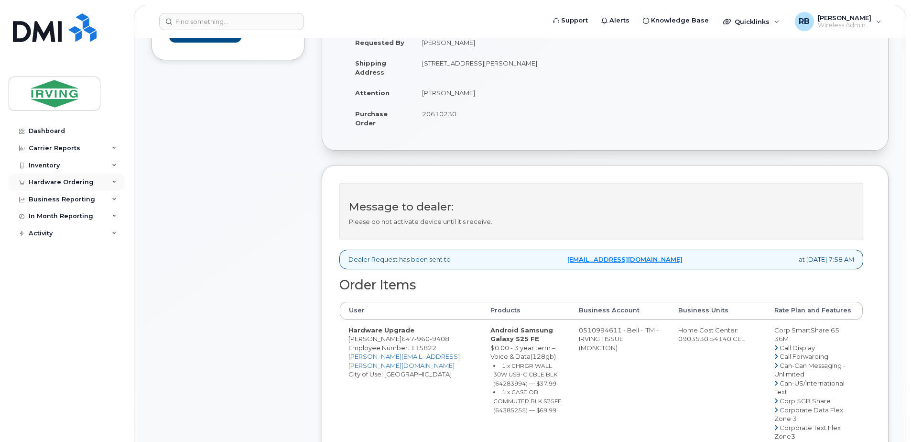
click at [56, 186] on div "Hardware Ordering" at bounding box center [67, 182] width 116 height 17
click at [38, 220] on div "Orders" at bounding box center [44, 218] width 23 height 9
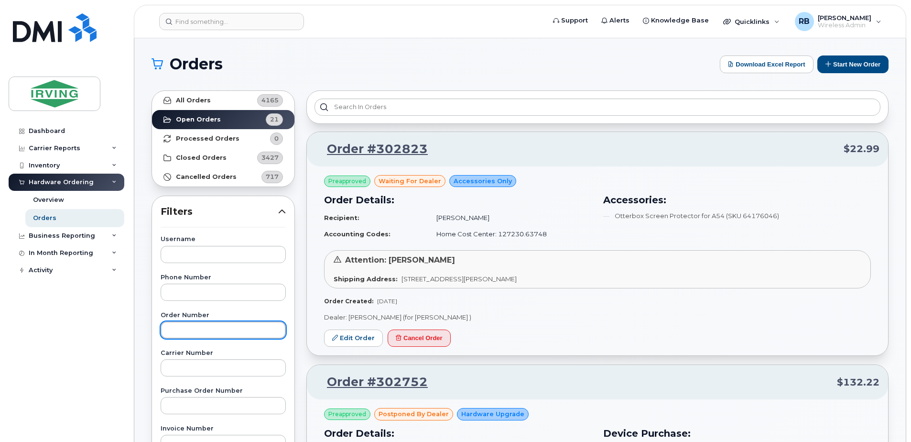
click at [182, 330] on input "text" at bounding box center [223, 329] width 125 height 17
type input "302577"
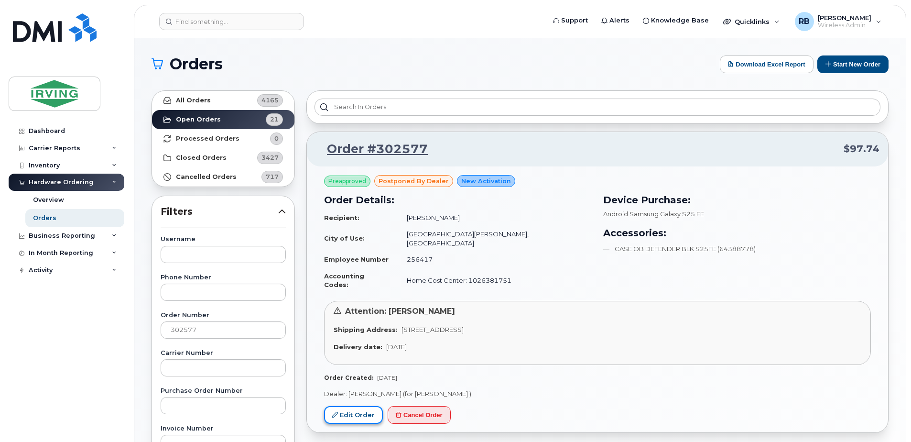
click at [357, 406] on link "Edit Order" at bounding box center [353, 415] width 59 height 18
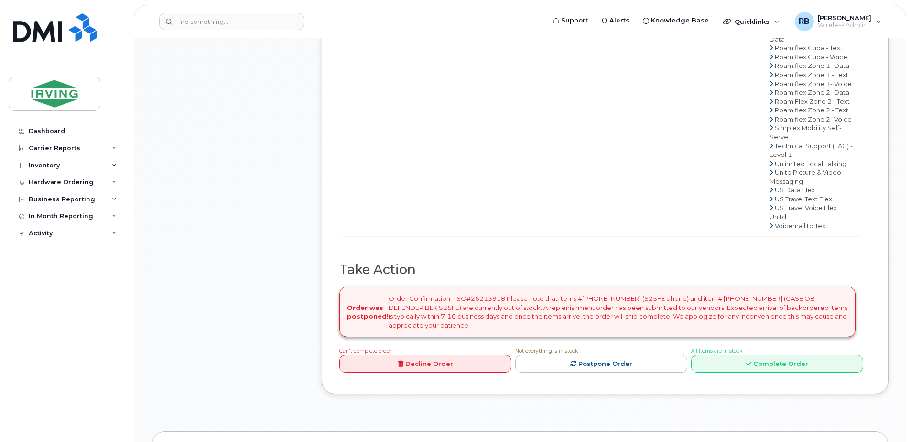
scroll to position [701, 0]
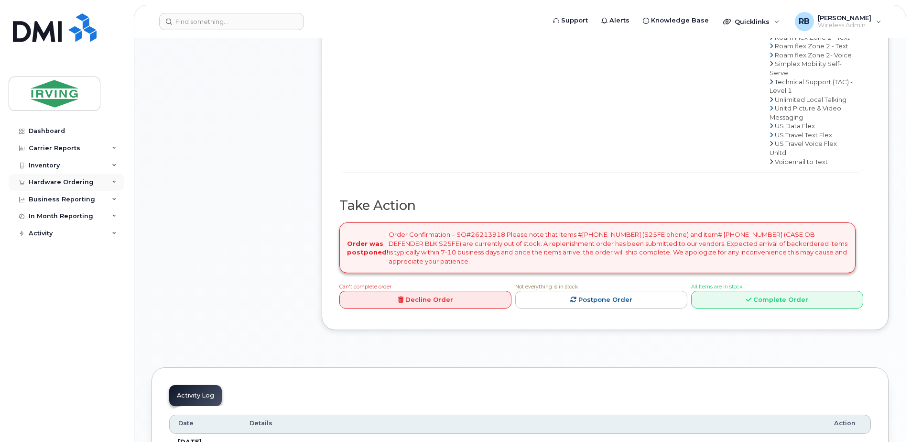
click at [52, 178] on div "Hardware Ordering" at bounding box center [67, 182] width 116 height 17
click at [37, 216] on div "Orders" at bounding box center [44, 218] width 23 height 9
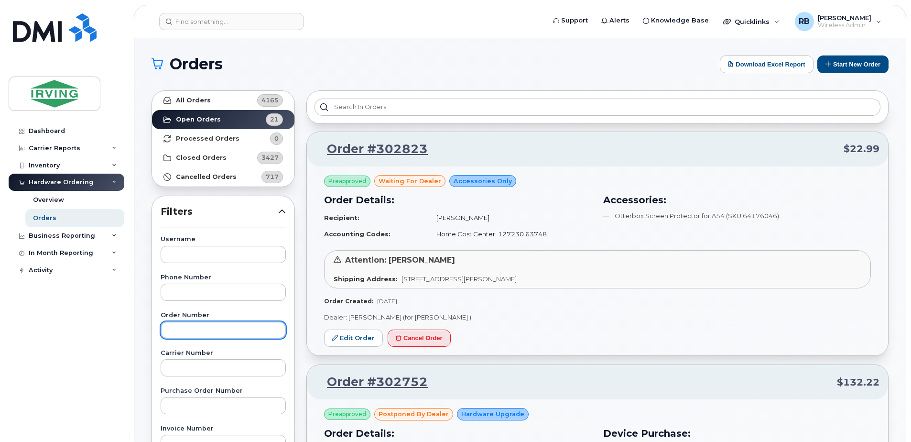
click at [194, 330] on input "text" at bounding box center [223, 329] width 125 height 17
type input "302752"
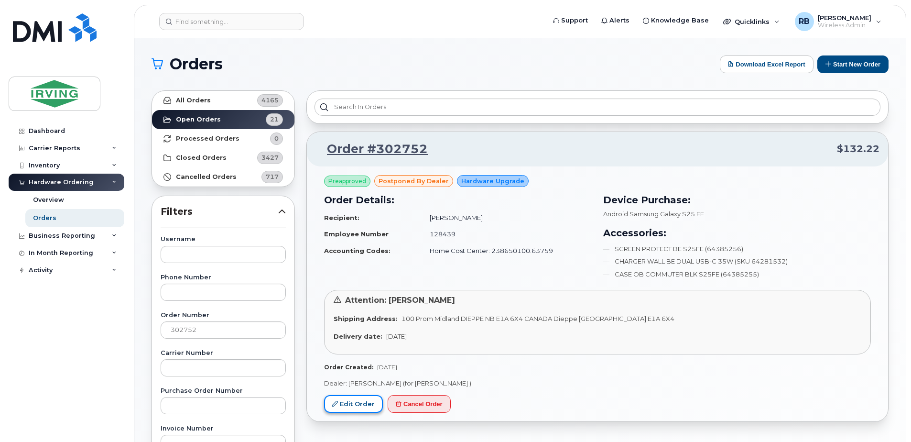
click at [348, 403] on link "Edit Order" at bounding box center [353, 404] width 59 height 18
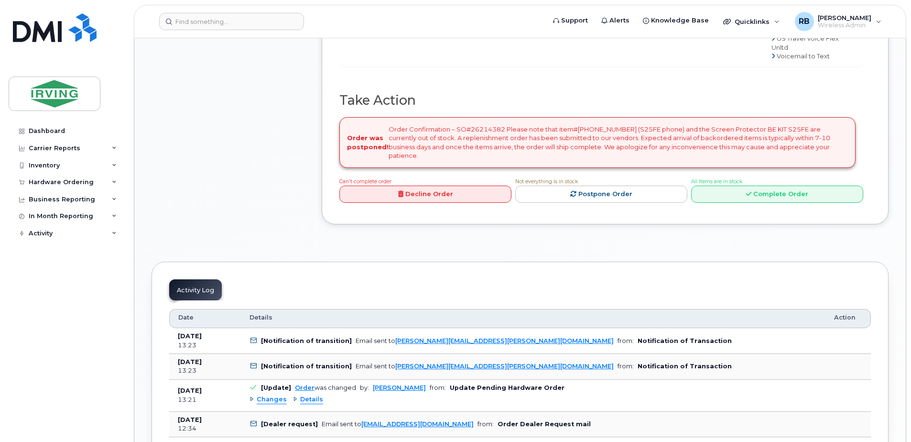
scroll to position [829, 0]
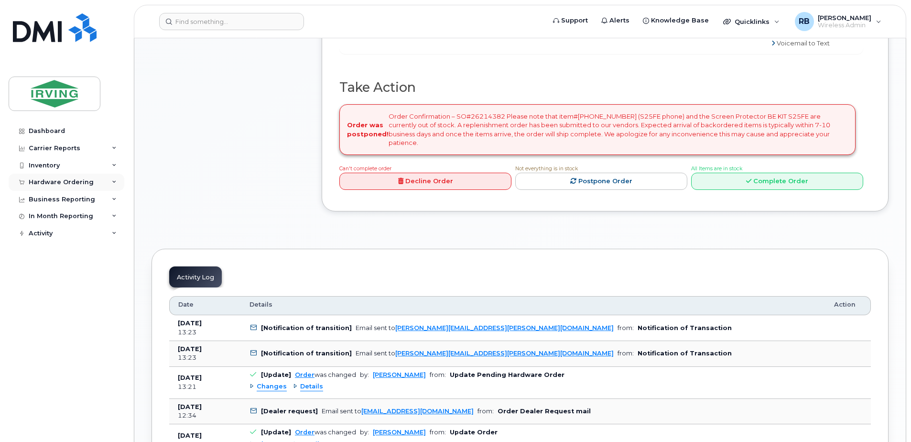
click at [44, 181] on div "Hardware Ordering" at bounding box center [61, 182] width 65 height 8
click at [43, 216] on div "Orders" at bounding box center [44, 218] width 23 height 9
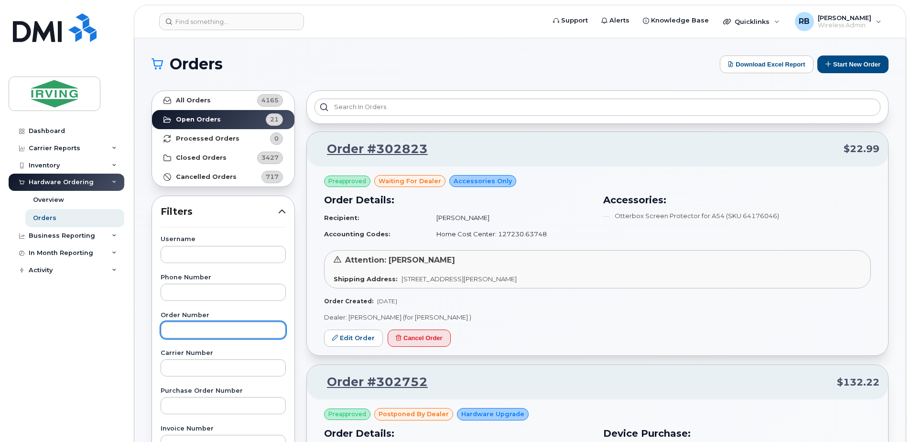
click at [216, 323] on input "text" at bounding box center [223, 329] width 125 height 17
type input "302426"
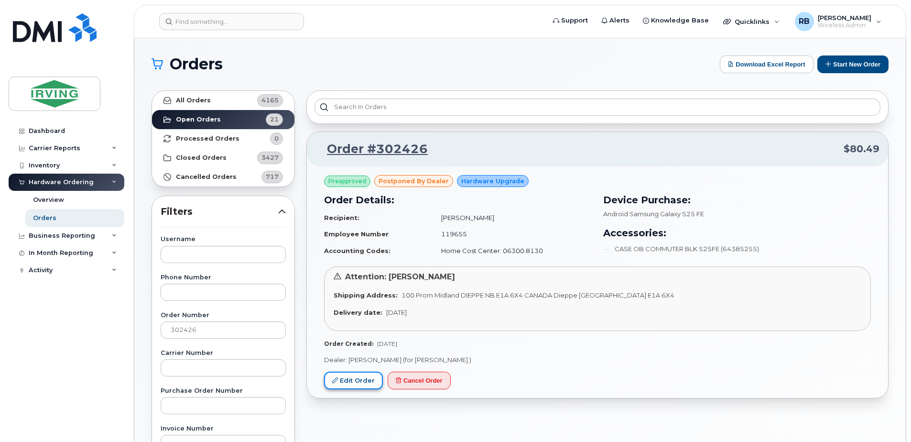
click at [344, 378] on link "Edit Order" at bounding box center [353, 380] width 59 height 18
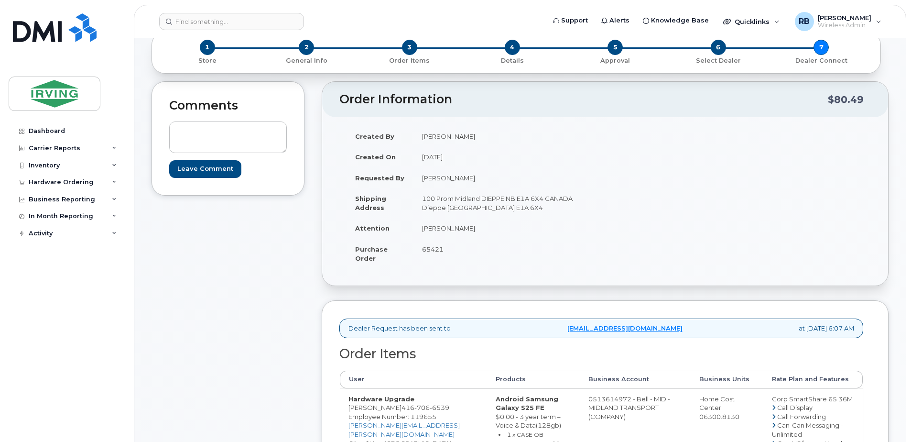
scroll to position [128, 0]
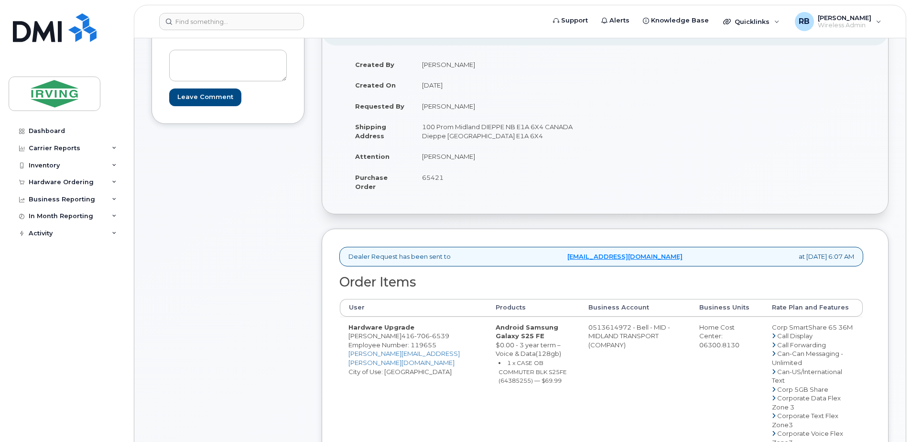
click at [435, 180] on span "65421" at bounding box center [433, 178] width 22 height 8
copy span "65421"
click at [414, 339] on span "706" at bounding box center [421, 336] width 15 height 8
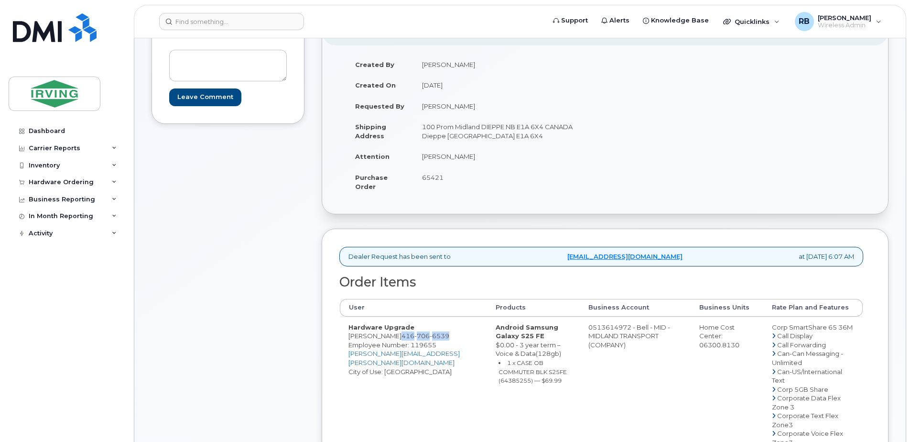
click at [414, 339] on span "706" at bounding box center [421, 336] width 15 height 8
copy span "416 706 6539"
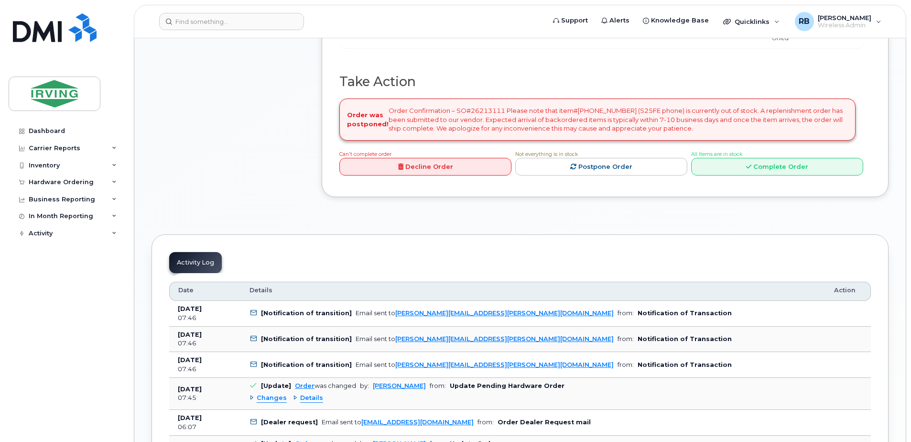
scroll to position [829, 0]
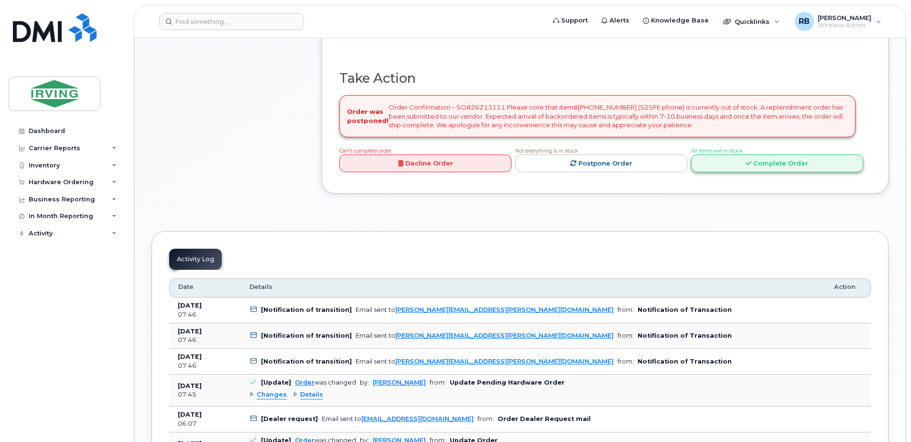
click at [734, 172] on link "Complete Order" at bounding box center [777, 163] width 172 height 18
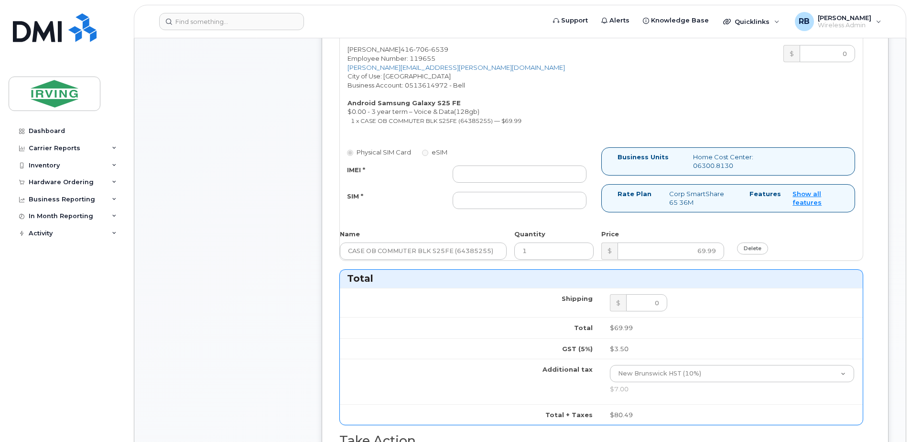
scroll to position [382, 0]
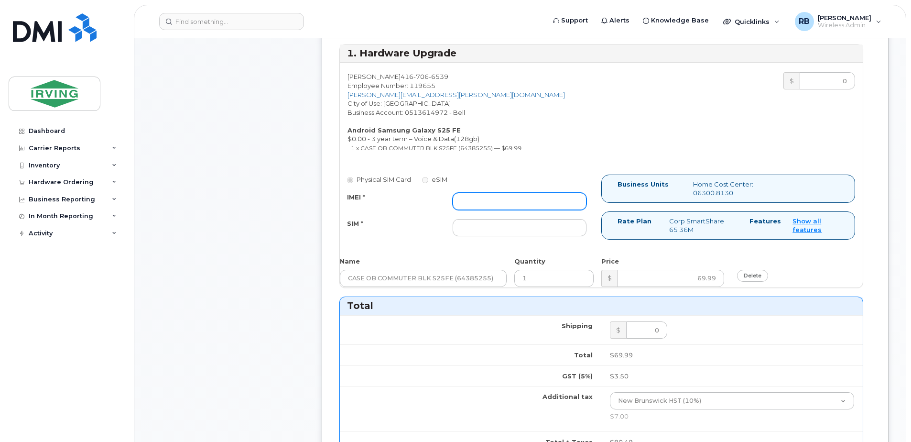
click at [530, 200] on input "IMEI *" at bounding box center [520, 201] width 134 height 17
type input "352055160693469"
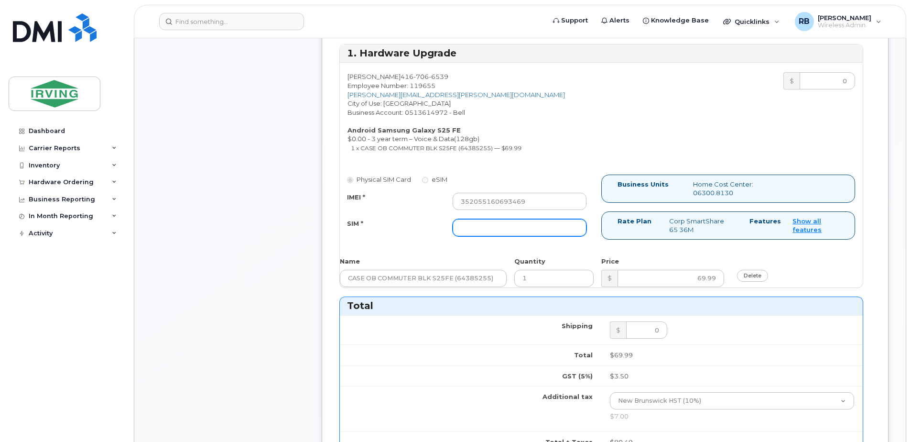
click at [518, 228] on input "SIM *" at bounding box center [520, 227] width 134 height 17
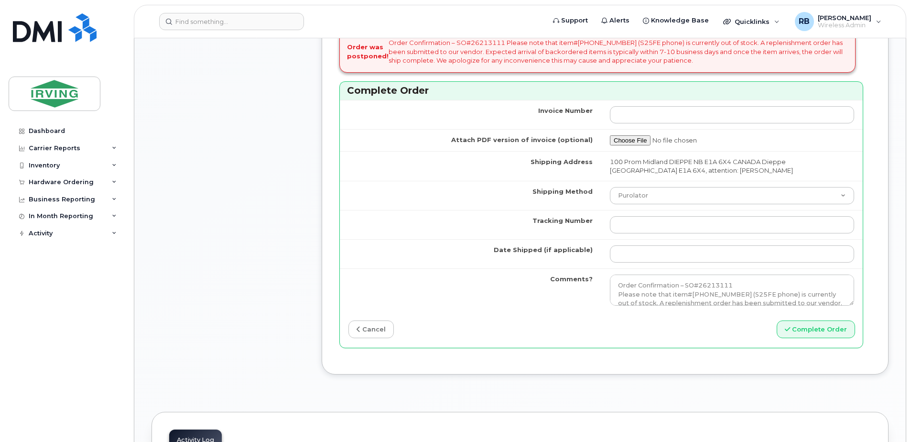
scroll to position [893, 0]
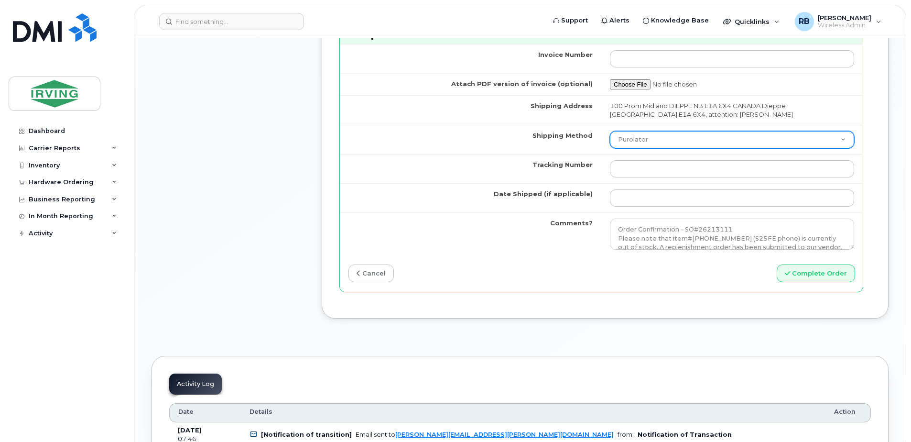
type input "89302610207712407094"
click at [637, 141] on select "Purolator UPS FedEx Canada Post Courier Other Drop Off Pick Up" at bounding box center [732, 139] width 244 height 17
select select "Courier"
click at [610, 131] on select "Purolator UPS FedEx Canada Post Courier Other Drop Off Pick Up" at bounding box center [732, 139] width 244 height 17
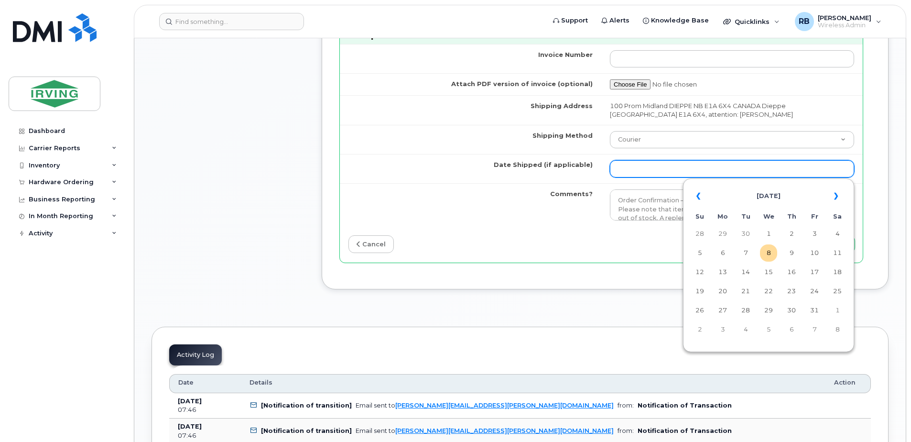
click at [654, 166] on input "Date Shipped (if applicable)" at bounding box center [732, 168] width 244 height 17
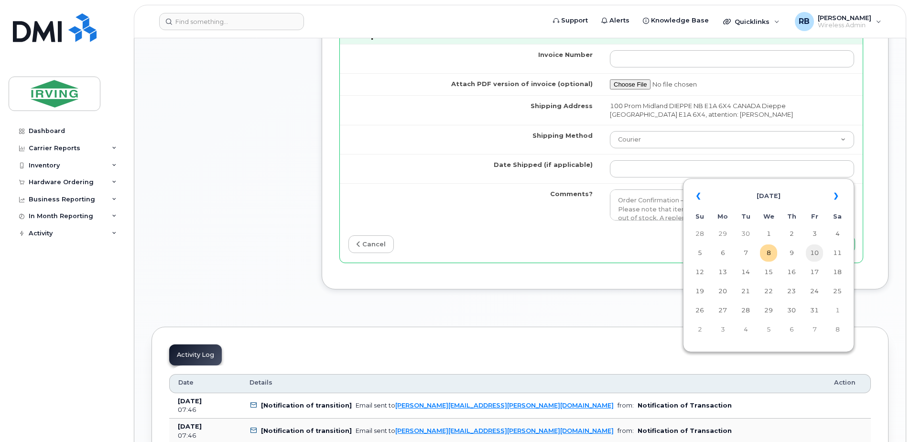
click at [811, 251] on td "10" at bounding box center [814, 252] width 17 height 17
type input "[DATE]"
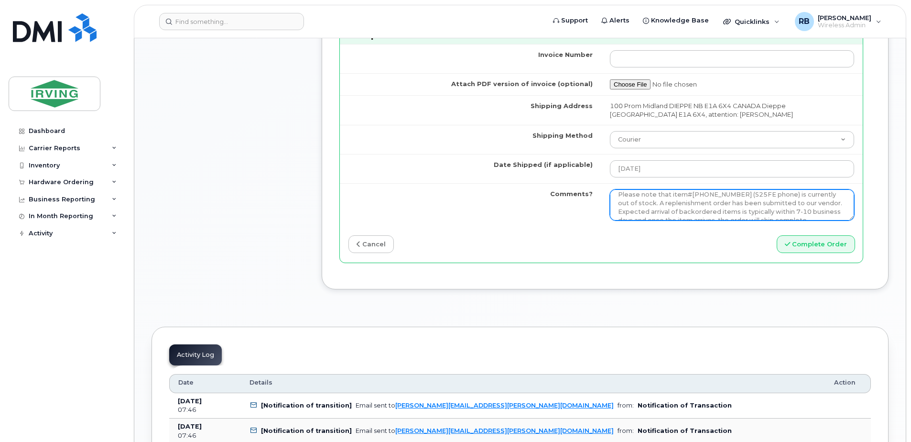
scroll to position [52, 0]
drag, startPoint x: 615, startPoint y: 199, endPoint x: 792, endPoint y: 219, distance: 178.5
click at [792, 219] on textarea "Order Confirmation – SO#26213111 Please note that item#64385254 (S25FE phone) i…" at bounding box center [732, 205] width 244 height 32
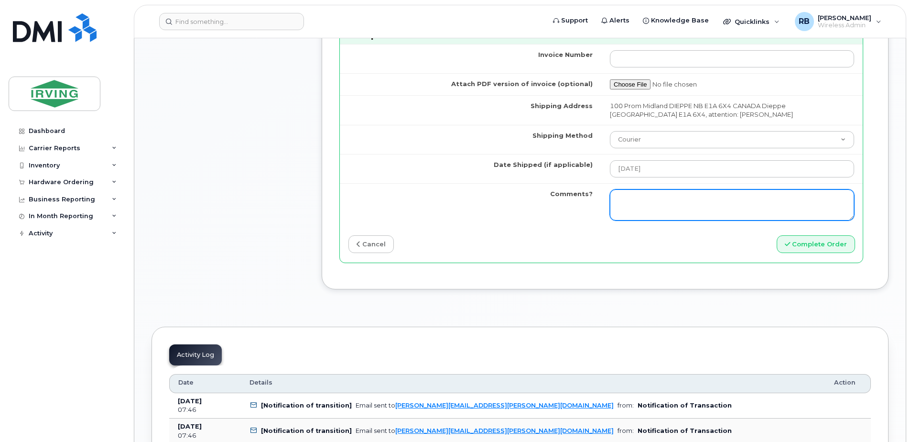
scroll to position [0, 0]
type textarea "Please be advised the order has been completed. SO#26213111 Allow 1-3 business …"
drag, startPoint x: 738, startPoint y: 207, endPoint x: 594, endPoint y: 198, distance: 143.7
click at [594, 198] on tr "Comments? Order Confirmation – SO#26213111 Please note that item#64385254 (S25F…" at bounding box center [601, 205] width 523 height 44
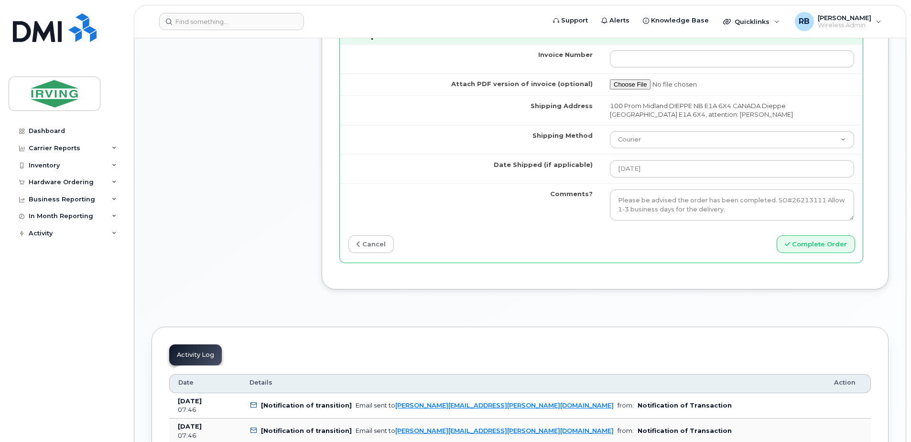
click at [549, 249] on div "cancel" at bounding box center [471, 244] width 262 height 18
click at [809, 244] on button "Complete Order" at bounding box center [816, 244] width 78 height 18
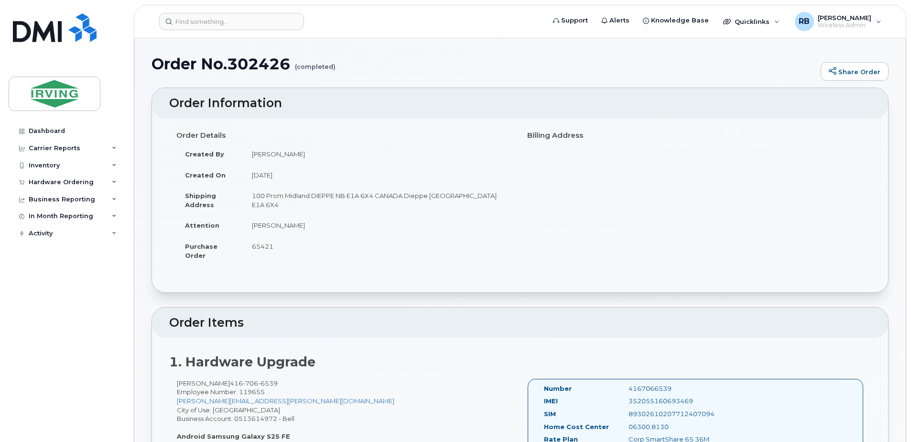
drag, startPoint x: 62, startPoint y: 184, endPoint x: 56, endPoint y: 191, distance: 8.5
click at [62, 184] on div "Hardware Ordering" at bounding box center [61, 182] width 65 height 8
click at [50, 218] on div "Orders" at bounding box center [44, 218] width 23 height 9
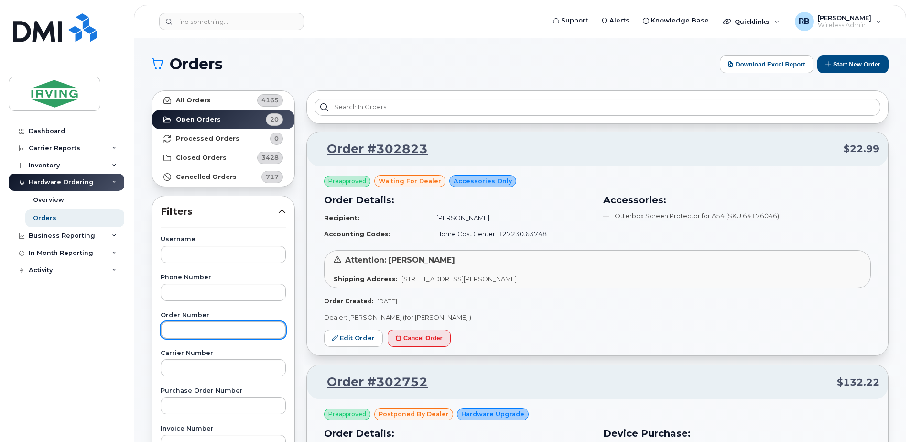
click at [172, 323] on input "text" at bounding box center [223, 329] width 125 height 17
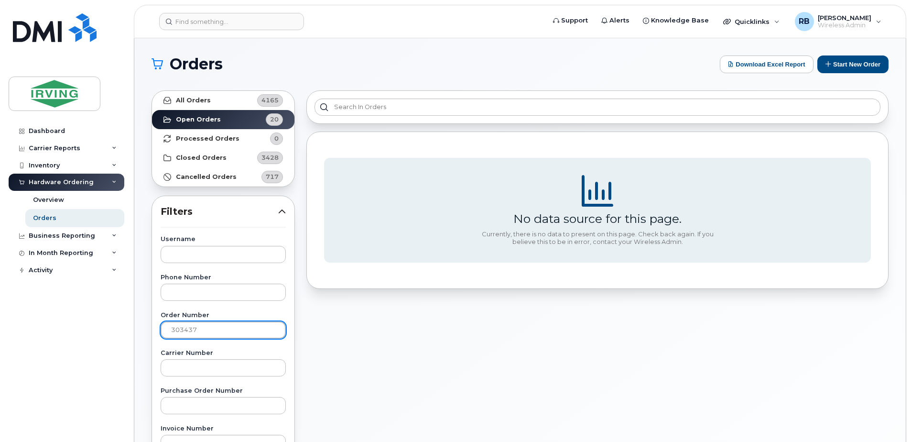
click at [178, 327] on input "303437" at bounding box center [223, 329] width 125 height 17
type input "302437"
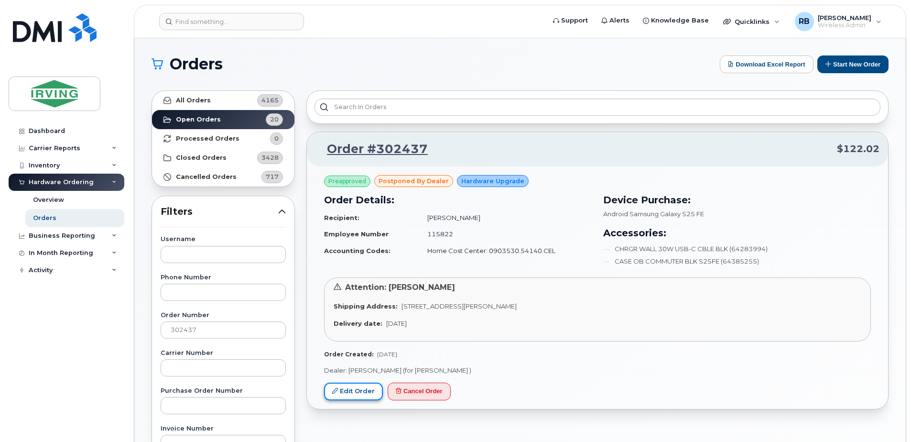
click at [355, 389] on link "Edit Order" at bounding box center [353, 391] width 59 height 18
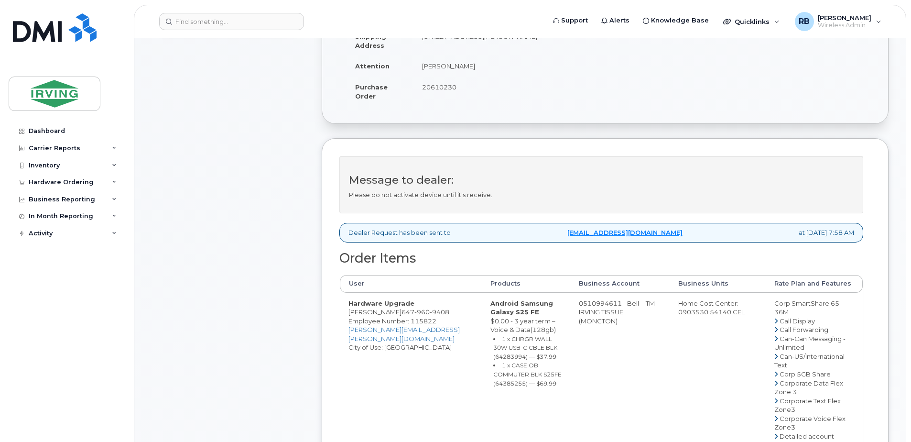
scroll to position [319, 0]
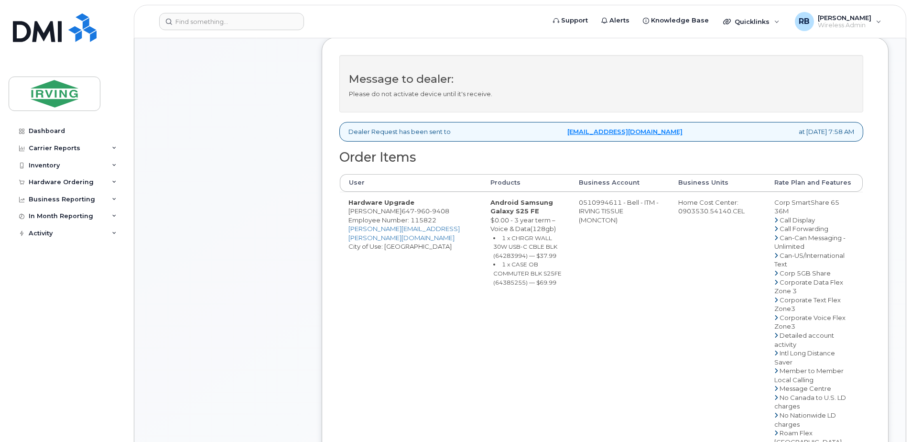
click at [402, 215] on span "[PHONE_NUMBER]" at bounding box center [426, 211] width 48 height 8
copy span "[PHONE_NUMBER]"
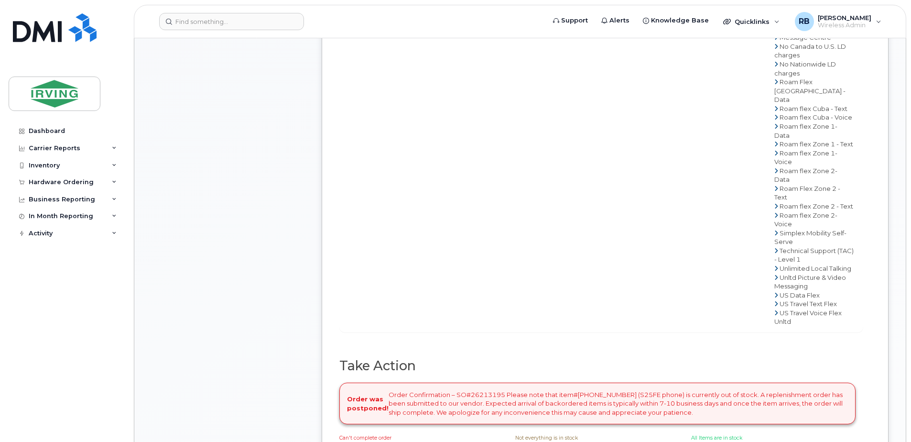
scroll to position [829, 0]
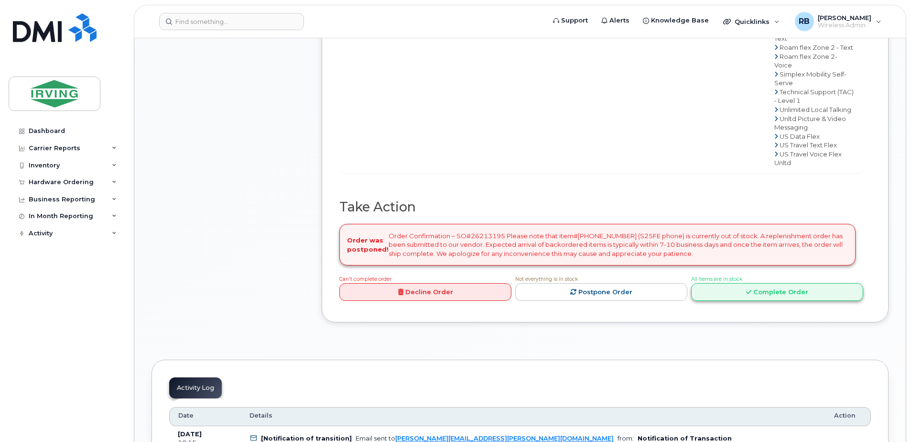
click at [710, 301] on link "Complete Order" at bounding box center [777, 292] width 172 height 18
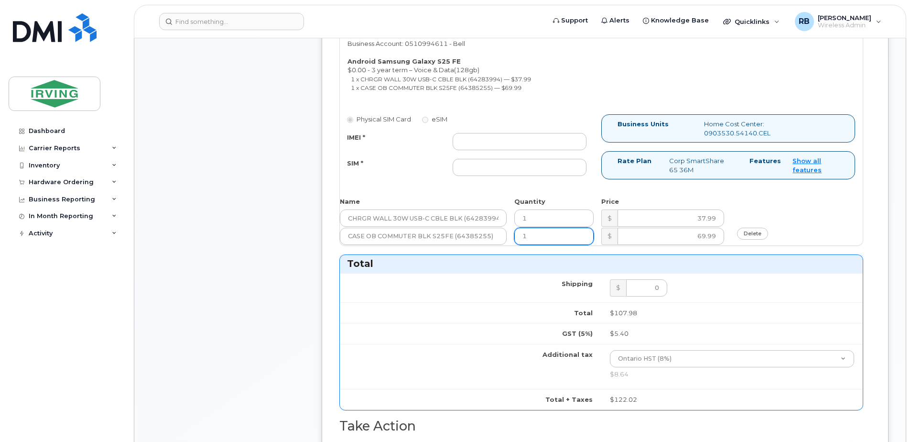
scroll to position [510, 0]
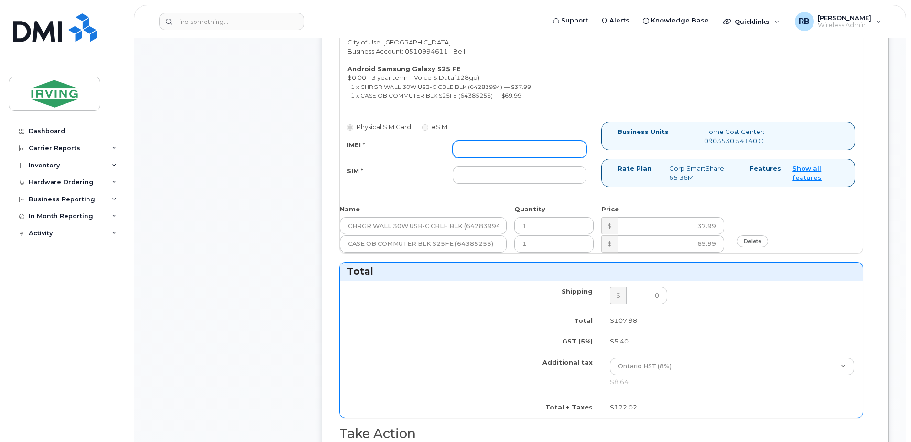
click at [496, 148] on input "IMEI *" at bounding box center [520, 149] width 134 height 17
type input "352055160693360"
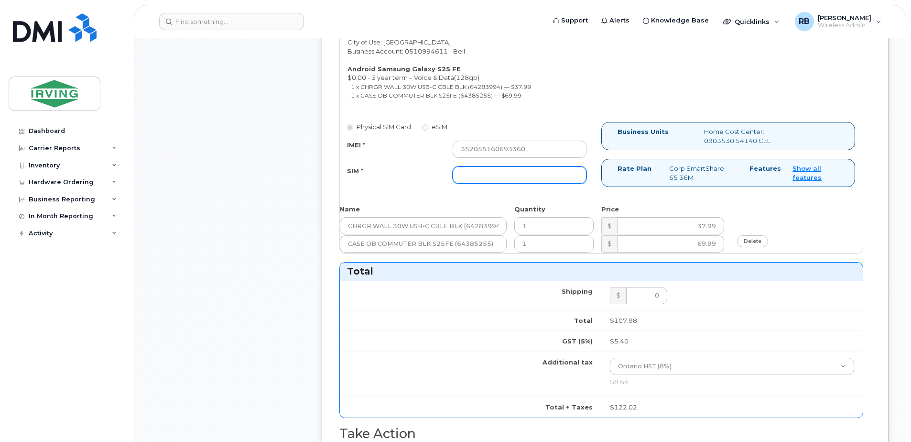
click at [495, 168] on input "SIM *" at bounding box center [520, 174] width 134 height 17
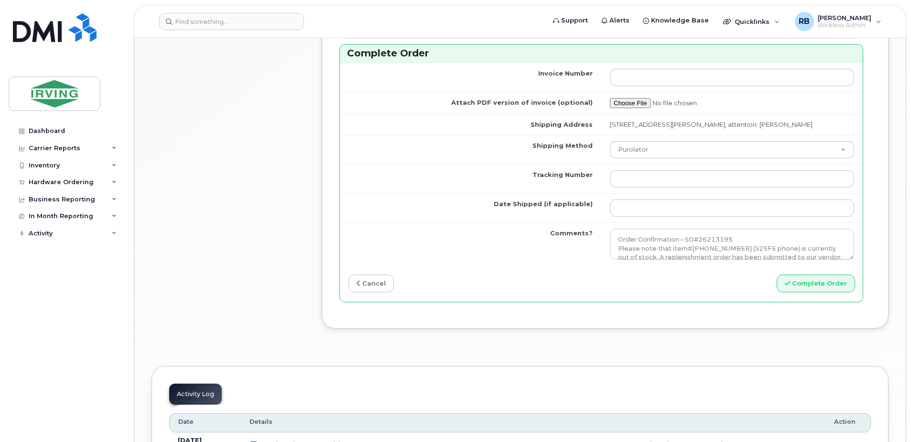
scroll to position [1020, 0]
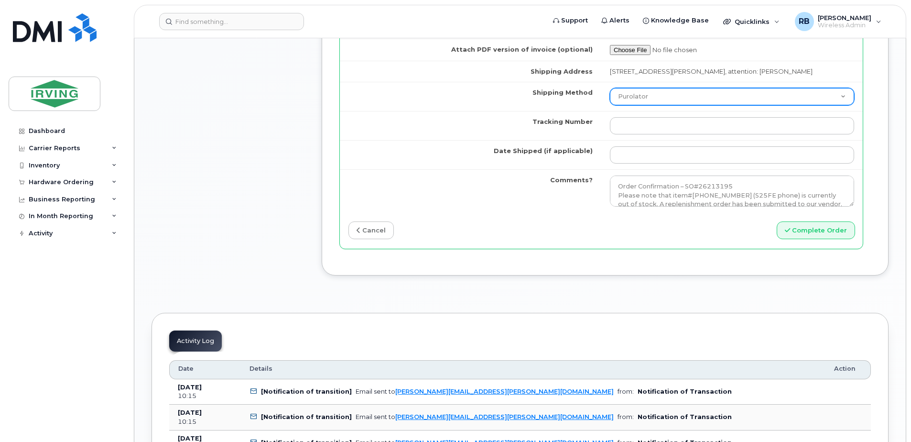
type input "89302610207415302600"
click at [619, 105] on select "Purolator UPS FedEx Canada Post Courier Other Drop Off Pick Up" at bounding box center [732, 96] width 244 height 17
select select "Courier"
click at [610, 97] on select "Purolator UPS FedEx Canada Post Courier Other Drop Off Pick Up" at bounding box center [732, 96] width 244 height 17
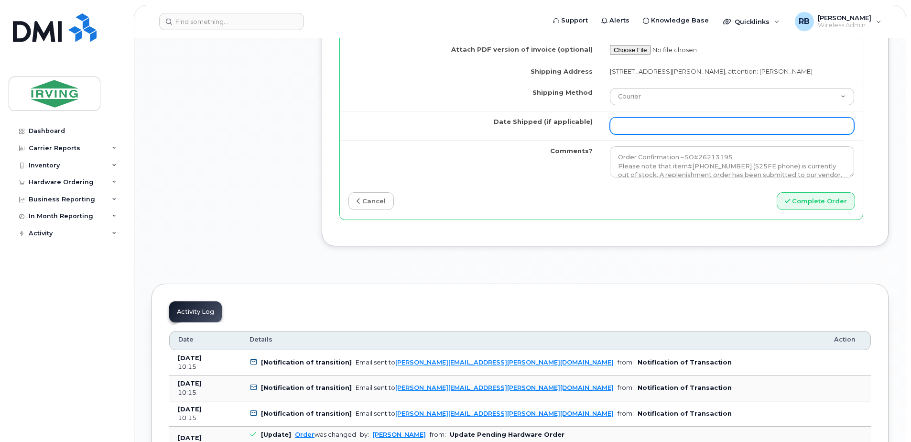
click at [648, 134] on input "Date Shipped (if applicable)" at bounding box center [732, 125] width 244 height 17
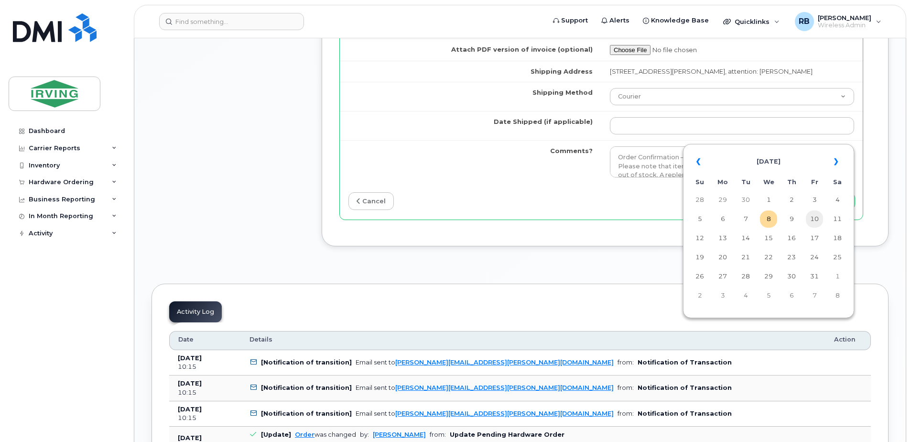
click at [813, 219] on td "10" at bounding box center [814, 218] width 17 height 17
type input "[DATE]"
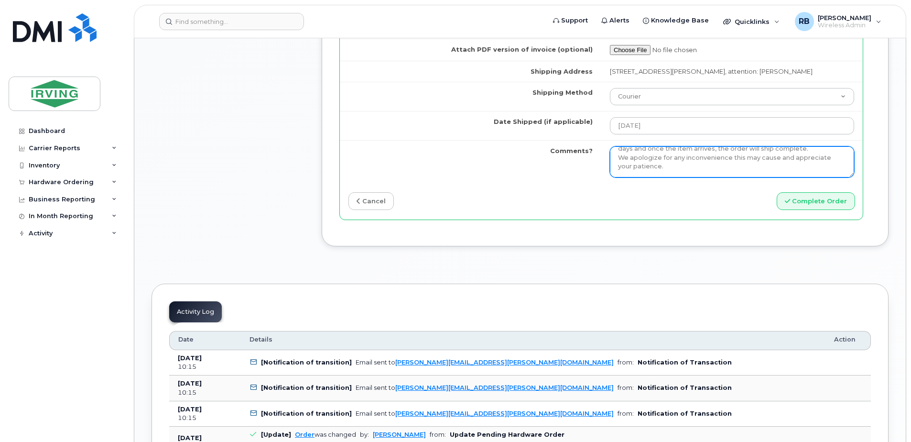
scroll to position [52, 0]
drag, startPoint x: 615, startPoint y: 162, endPoint x: 768, endPoint y: 182, distance: 154.8
click at [768, 178] on textarea "Order Confirmation – SO#26213195 Please note that item#64385254 (S25FE phone) i…" at bounding box center [732, 162] width 244 height 32
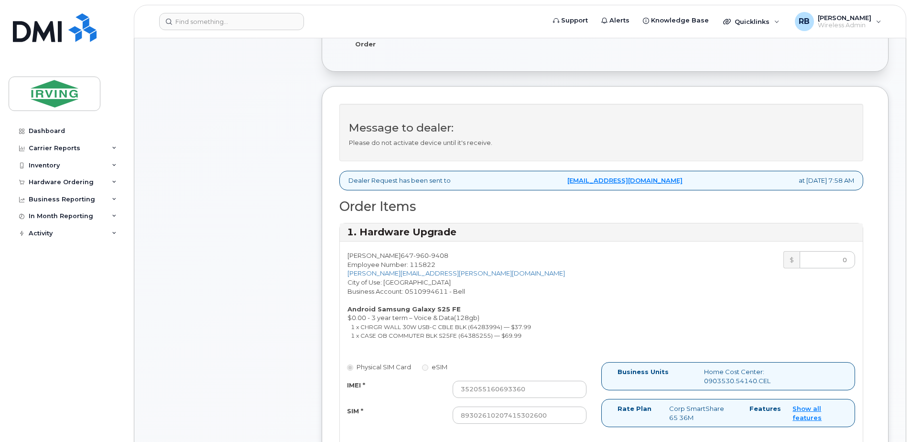
scroll to position [255, 0]
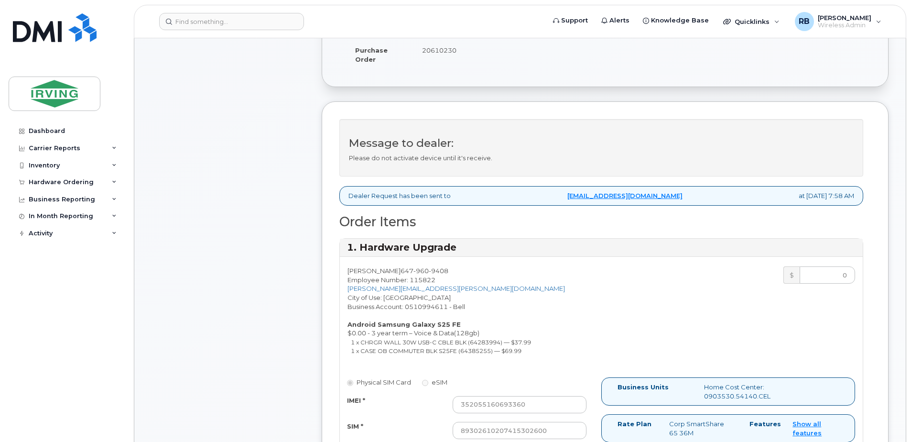
type textarea "Please be advised the order has been completed. SO#26213195 Allow 1-3 business …"
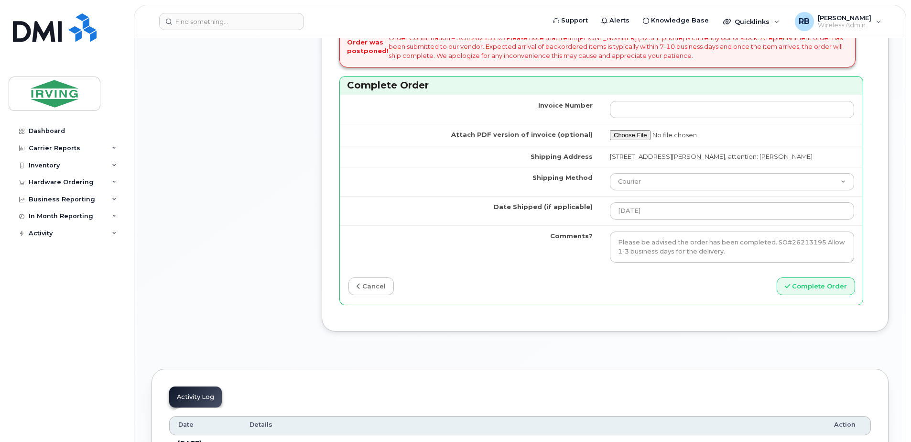
scroll to position [956, 0]
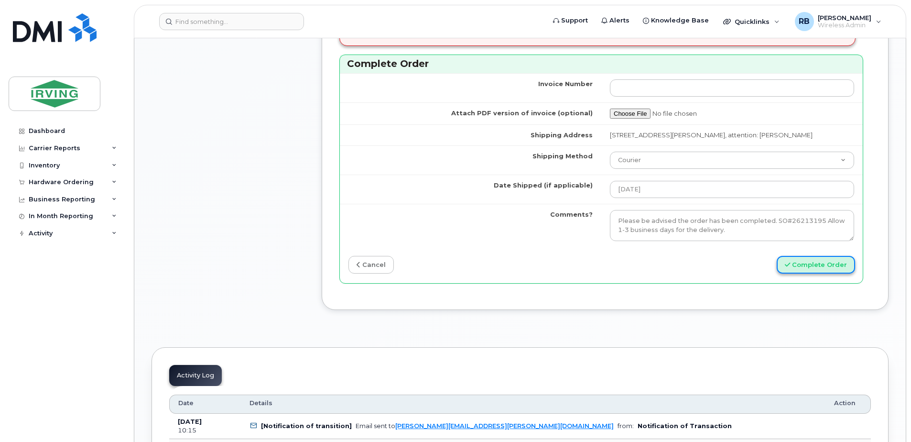
click at [807, 272] on button "Complete Order" at bounding box center [816, 265] width 78 height 18
click at [83, 185] on div "Hardware Ordering" at bounding box center [61, 182] width 65 height 8
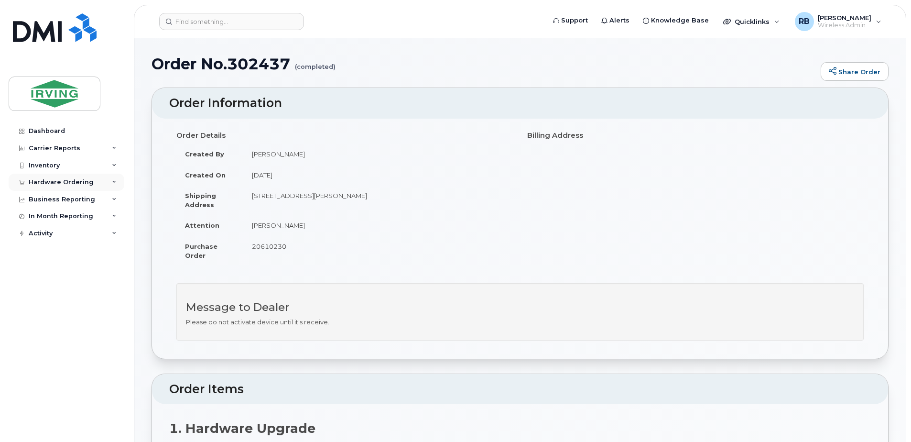
click at [60, 184] on div "Hardware Ordering" at bounding box center [61, 182] width 65 height 8
click at [53, 210] on link "Orders" at bounding box center [74, 218] width 99 height 18
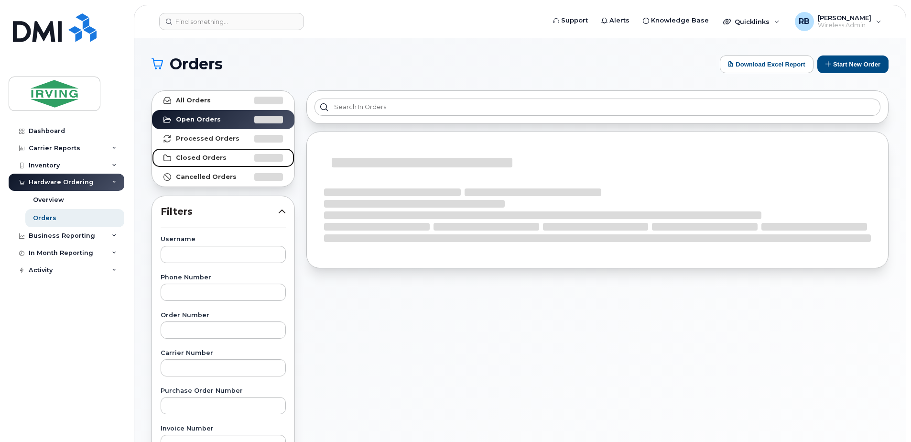
click at [205, 153] on link "Closed Orders" at bounding box center [223, 157] width 142 height 19
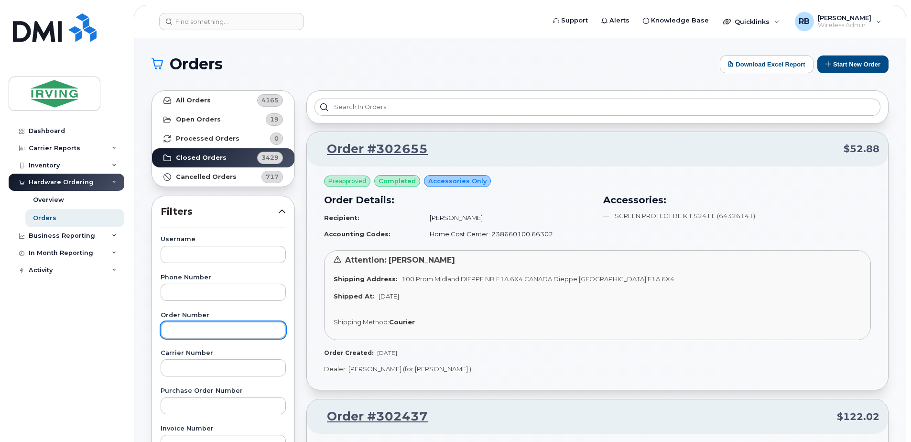
click at [179, 328] on input "text" at bounding box center [223, 329] width 125 height 17
type input "302426"
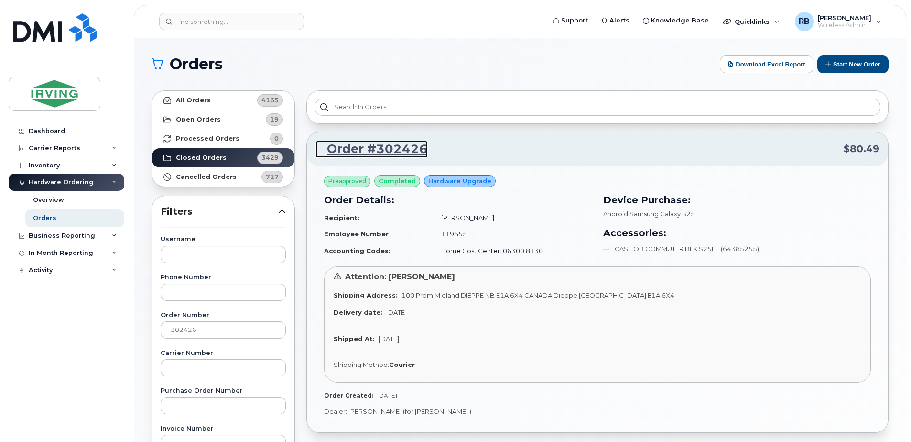
click at [334, 147] on link "Order #302426" at bounding box center [372, 149] width 112 height 17
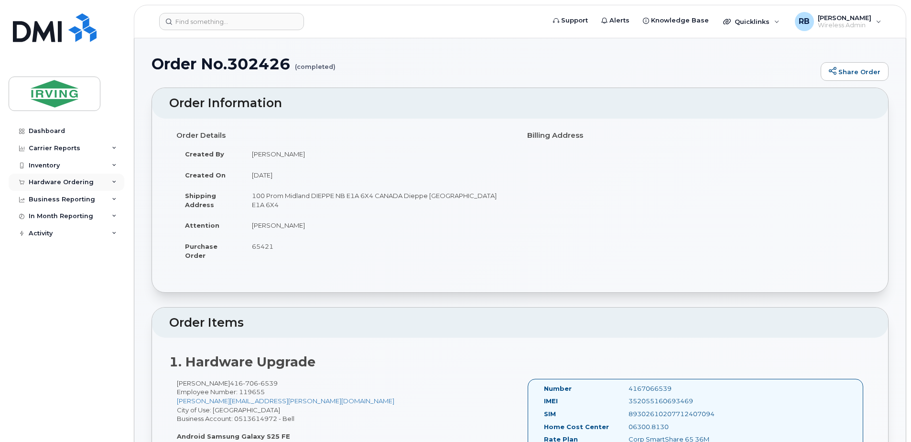
click at [68, 184] on div "Hardware Ordering" at bounding box center [61, 182] width 65 height 8
click at [48, 214] on div "Orders" at bounding box center [44, 218] width 23 height 9
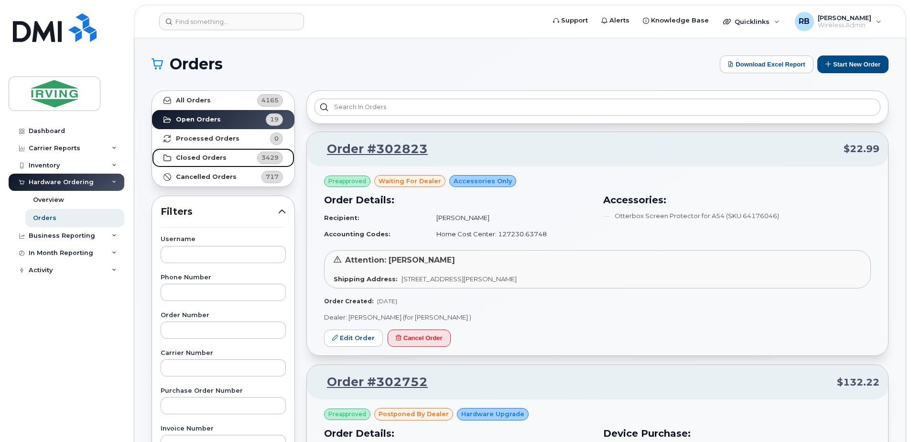
click at [221, 158] on strong "Closed Orders" at bounding box center [201, 158] width 51 height 8
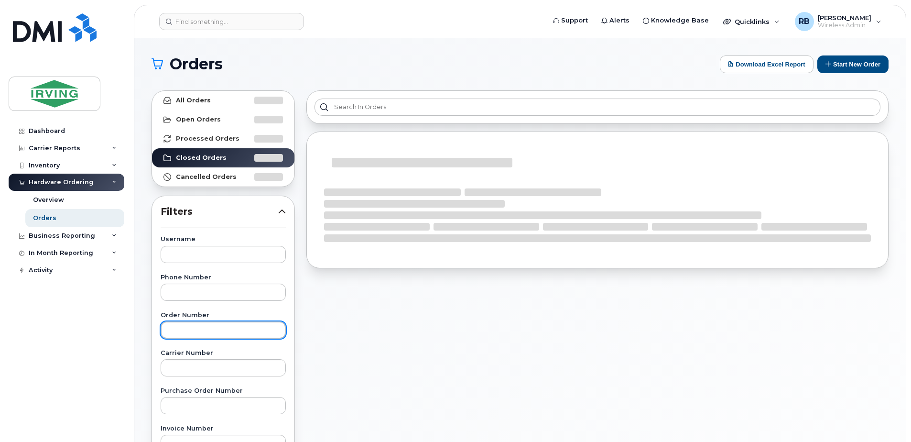
click at [182, 327] on input "text" at bounding box center [223, 329] width 125 height 17
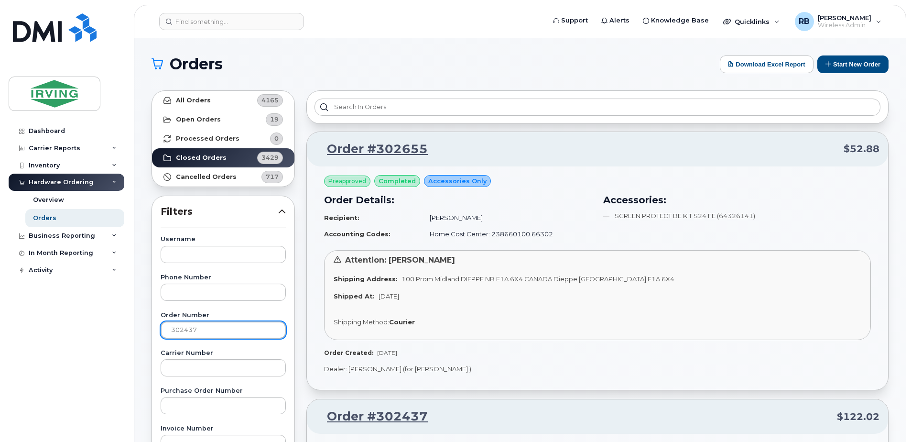
type input "302437"
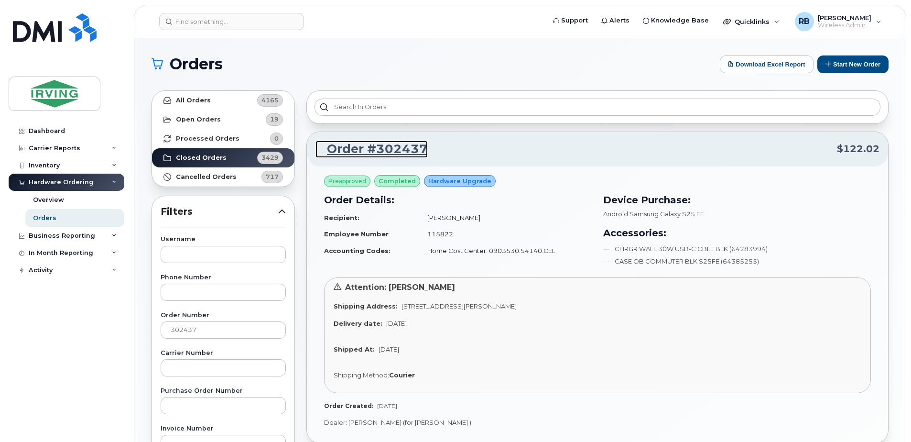
click at [392, 151] on link "Order #302437" at bounding box center [372, 149] width 112 height 17
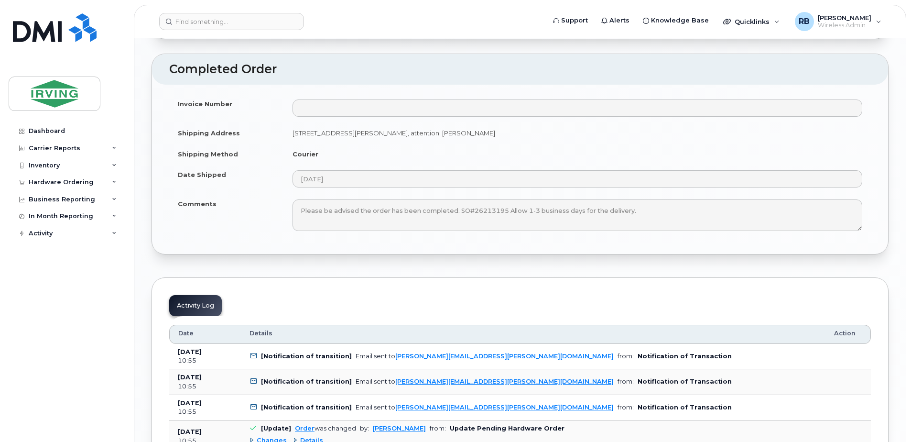
scroll to position [1402, 0]
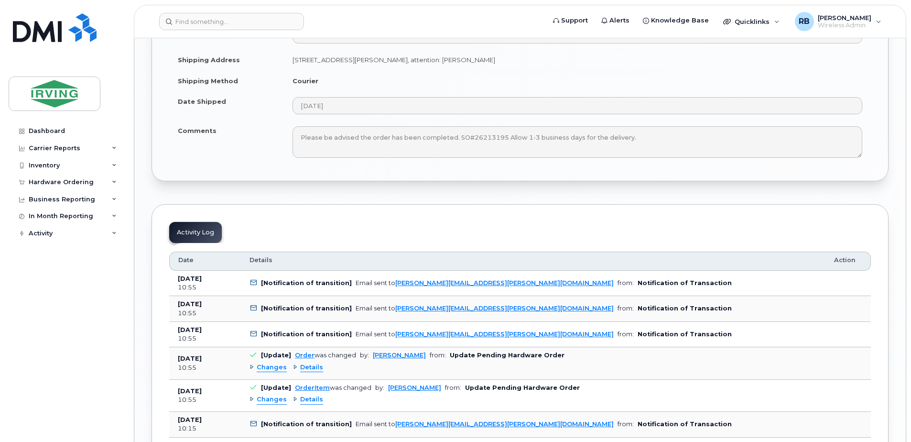
click at [277, 164] on tr "Comments Please be advised the order has been completed. SO#26213195 Allow 1-3 …" at bounding box center [520, 142] width 702 height 44
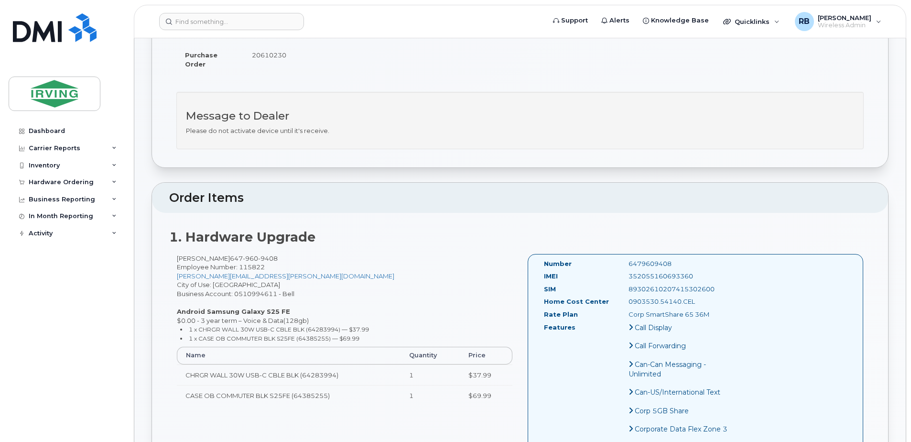
scroll to position [0, 0]
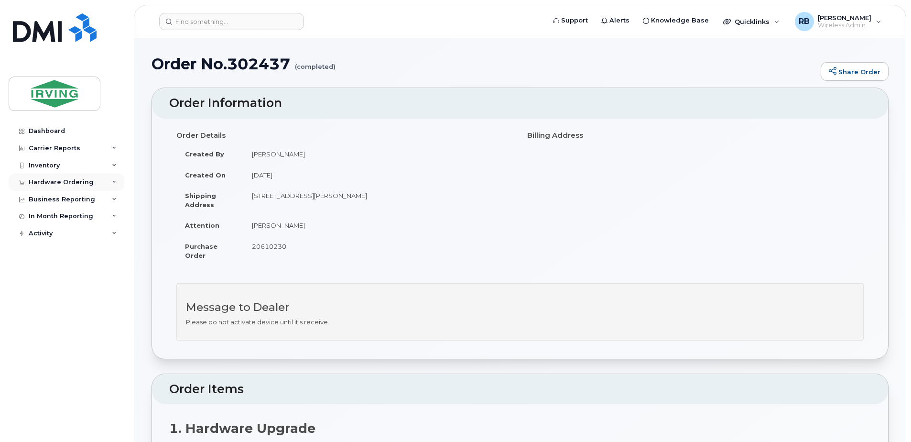
drag, startPoint x: 68, startPoint y: 180, endPoint x: 50, endPoint y: 185, distance: 19.4
click at [68, 180] on div "Hardware Ordering" at bounding box center [61, 182] width 65 height 8
click at [32, 216] on link "Orders" at bounding box center [74, 218] width 99 height 18
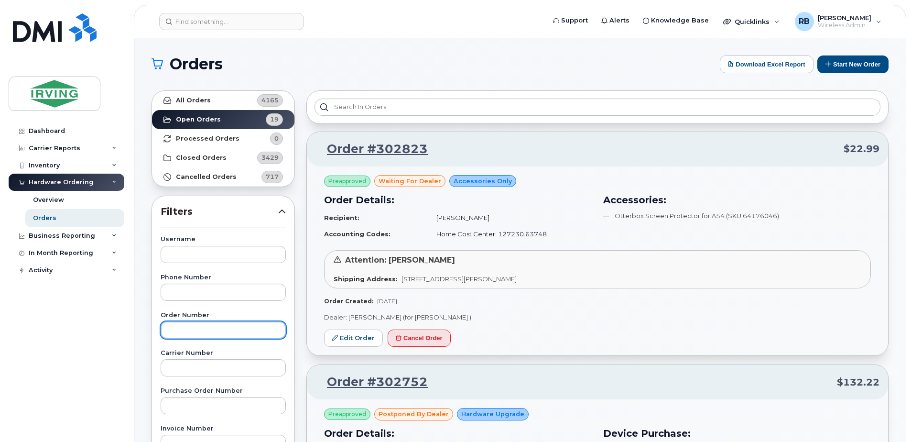
click at [217, 330] on input "text" at bounding box center [223, 329] width 125 height 17
type input "302126"
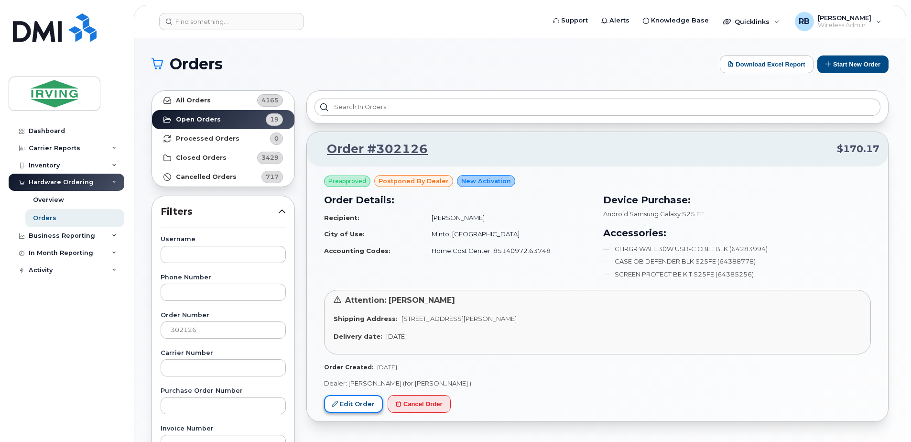
click at [353, 403] on link "Edit Order" at bounding box center [353, 404] width 59 height 18
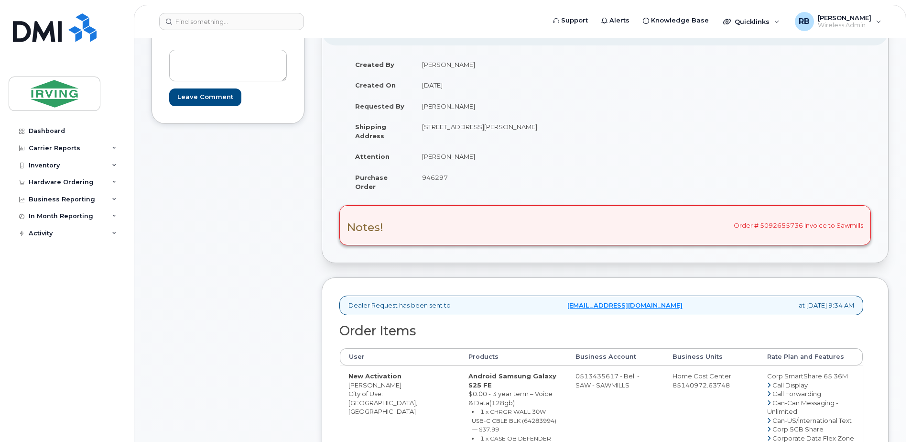
scroll to position [255, 0]
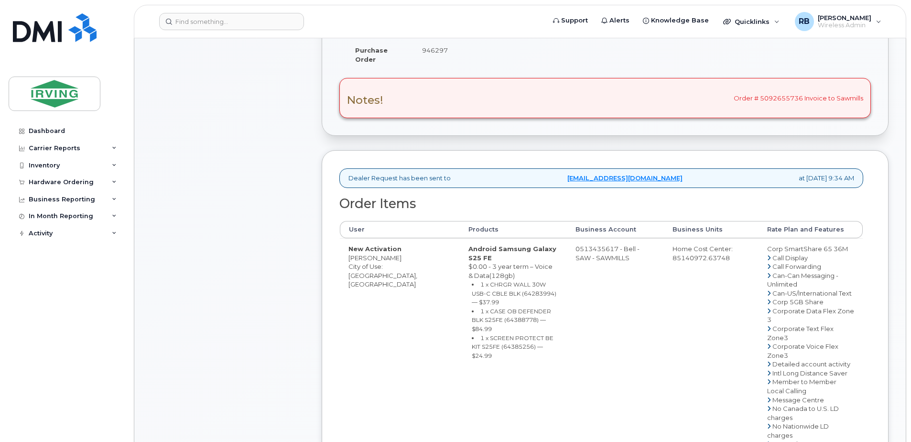
click at [599, 252] on td "0513435617 - Bell - SAW - SAWMILLS" at bounding box center [615, 439] width 97 height 403
click at [589, 250] on td "0513435617 - Bell - SAW - SAWMILLS" at bounding box center [615, 439] width 97 height 403
drag, startPoint x: 570, startPoint y: 251, endPoint x: 610, endPoint y: 249, distance: 39.2
click at [610, 249] on td "0513435617 - Bell - SAW - SAWMILLS" at bounding box center [615, 439] width 97 height 403
copy td "513435617"
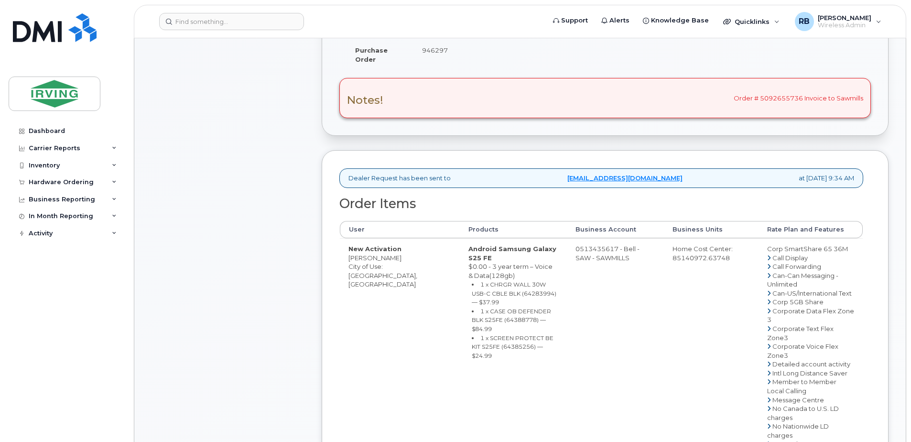
click at [312, 197] on div "Comments Leave Comment Order Information $170.17 Created By Tricia Downard Crea…" at bounding box center [520, 347] width 737 height 931
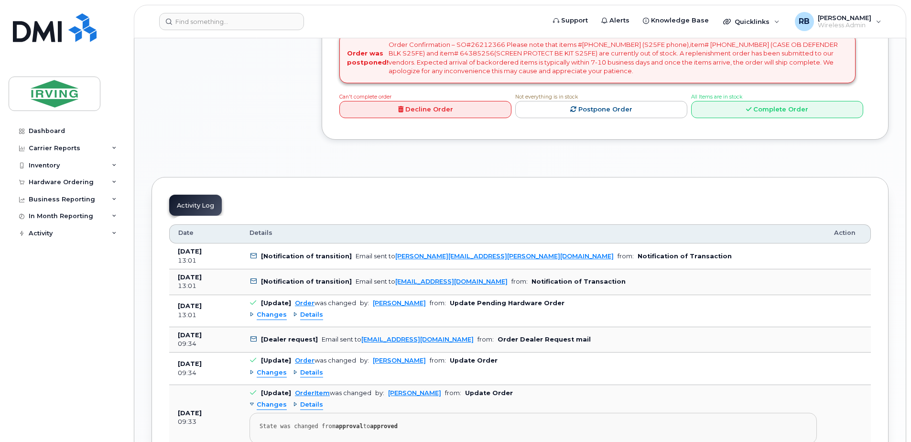
scroll to position [893, 0]
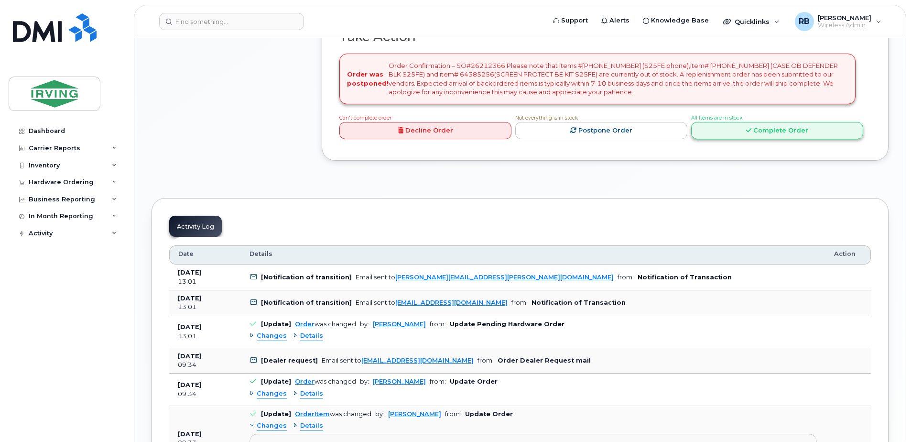
click at [731, 140] on link "Complete Order" at bounding box center [777, 131] width 172 height 18
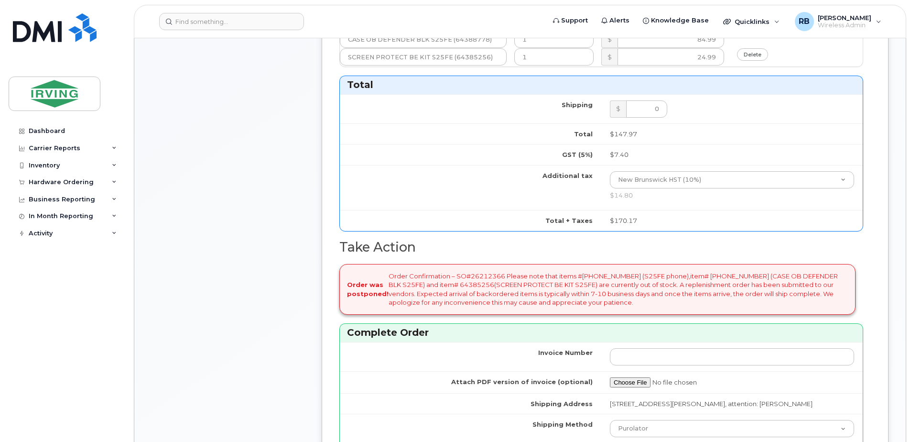
scroll to position [510, 0]
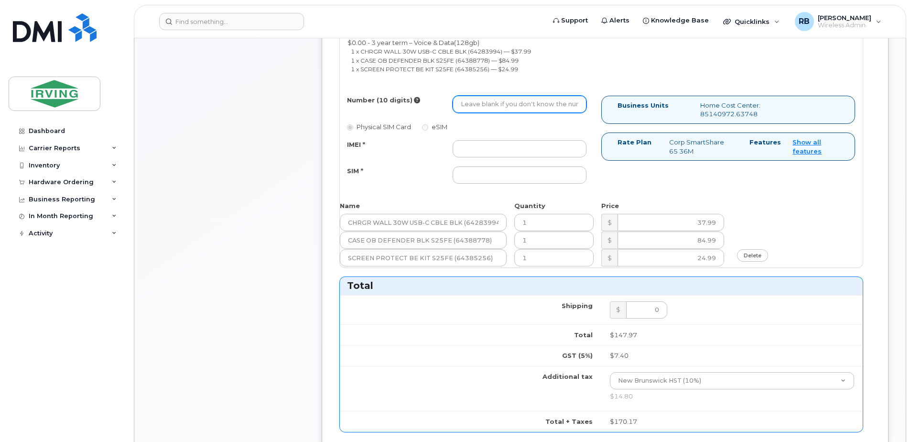
click at [514, 106] on input "Number (10 digits)" at bounding box center [520, 104] width 134 height 17
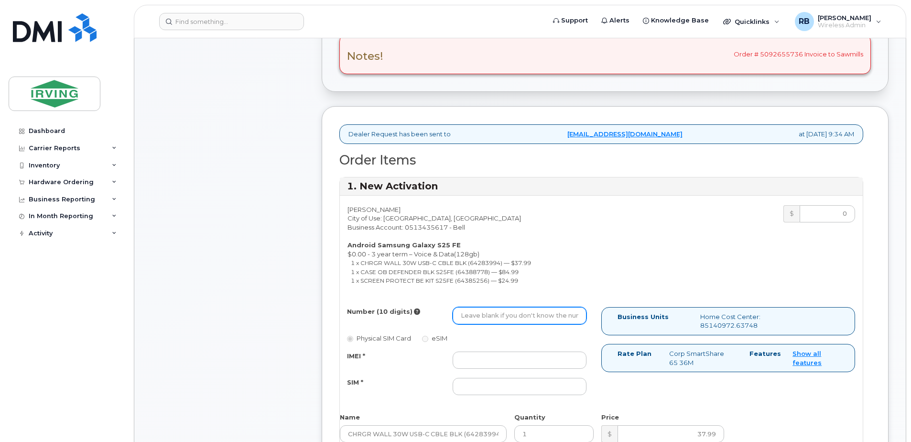
scroll to position [319, 0]
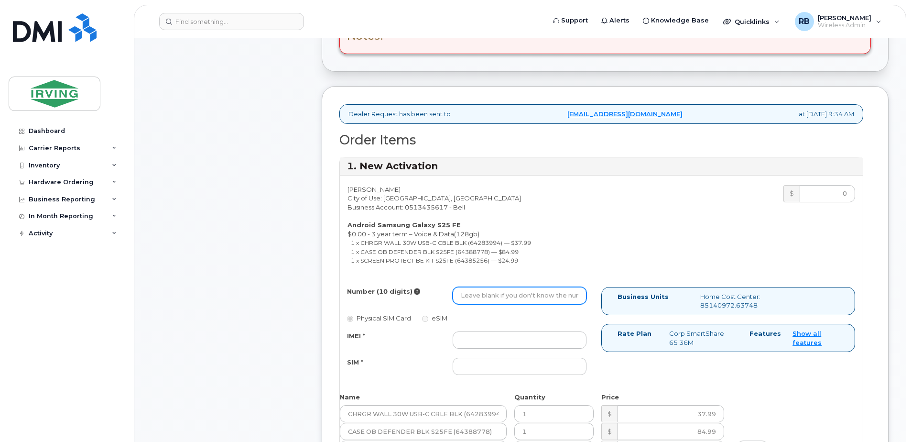
paste input "5063275925"
type input "5063275925"
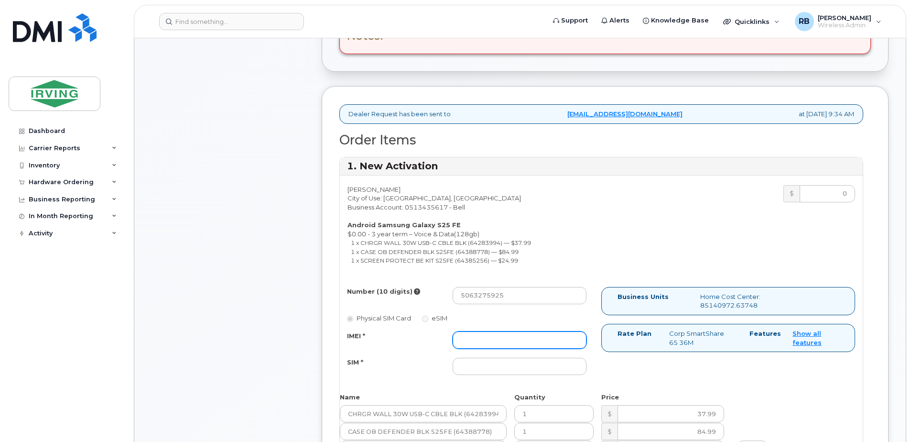
click at [476, 337] on input "IMEI *" at bounding box center [520, 339] width 134 height 17
type input "352055160712749"
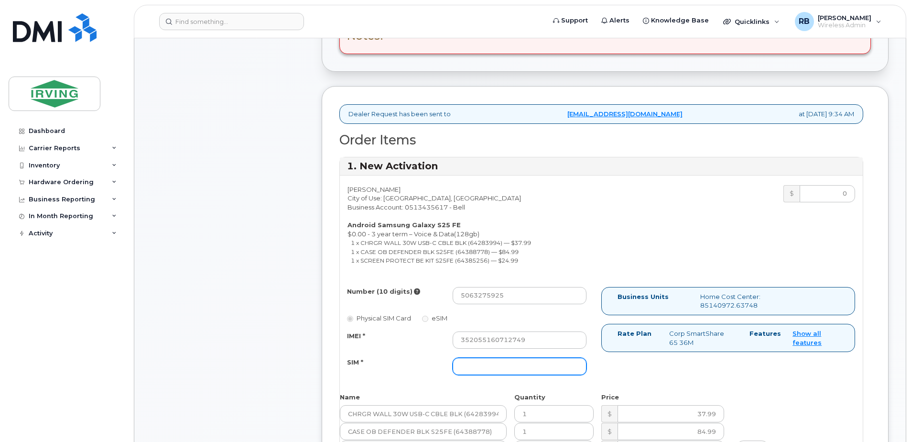
click at [490, 368] on input "SIM *" at bounding box center [520, 366] width 134 height 17
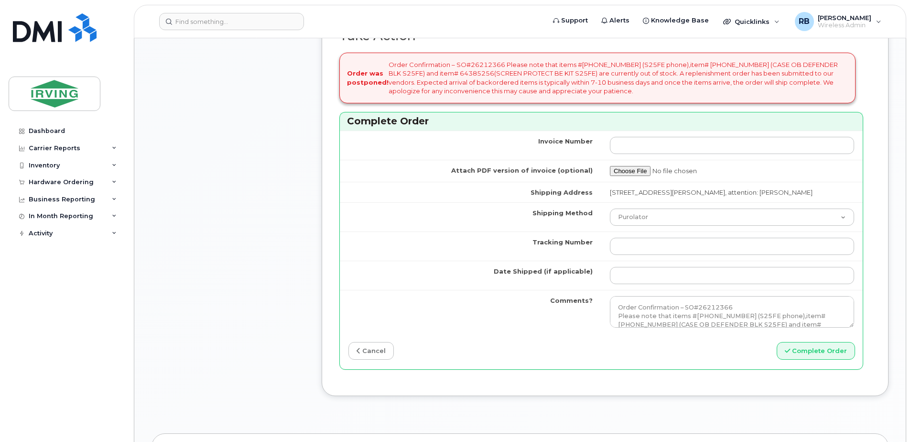
scroll to position [956, 0]
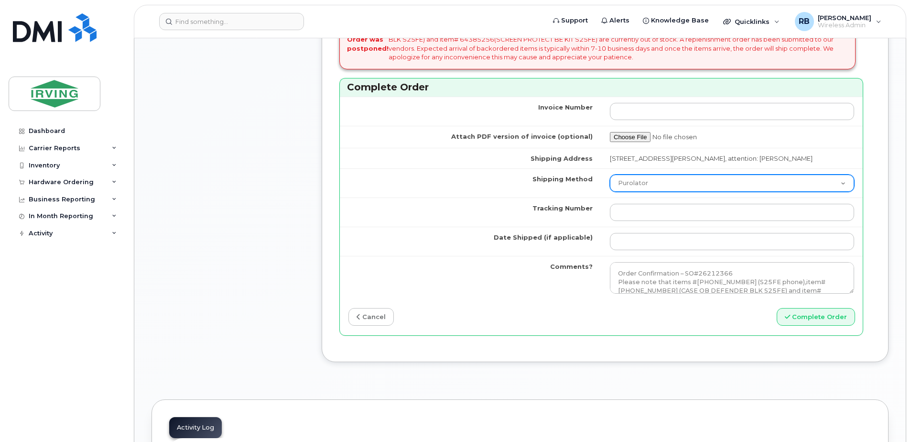
type input "89302610207415302576"
click at [641, 192] on select "Purolator UPS FedEx Canada Post Courier Other Drop Off Pick Up" at bounding box center [732, 183] width 244 height 17
select select "Courier"
click at [610, 183] on select "Purolator UPS FedEx Canada Post Courier Other Drop Off Pick Up" at bounding box center [732, 183] width 244 height 17
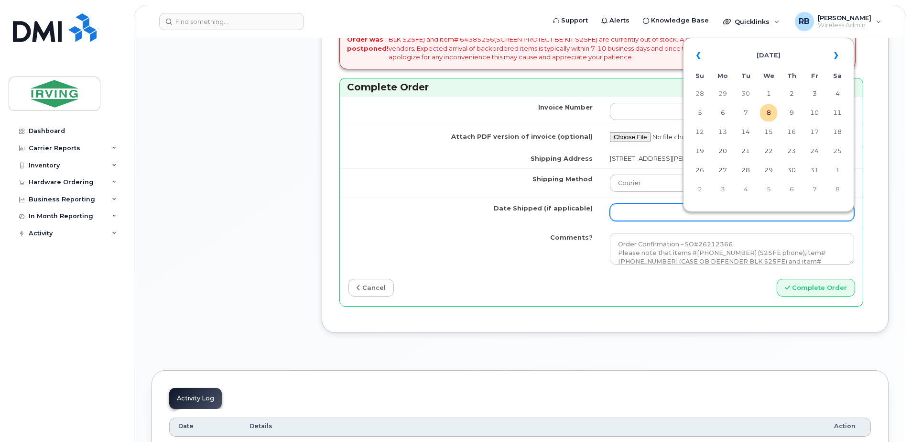
click at [644, 220] on input "Date Shipped (if applicable)" at bounding box center [732, 212] width 244 height 17
click at [812, 114] on td "10" at bounding box center [814, 112] width 17 height 17
type input "2025-10-10"
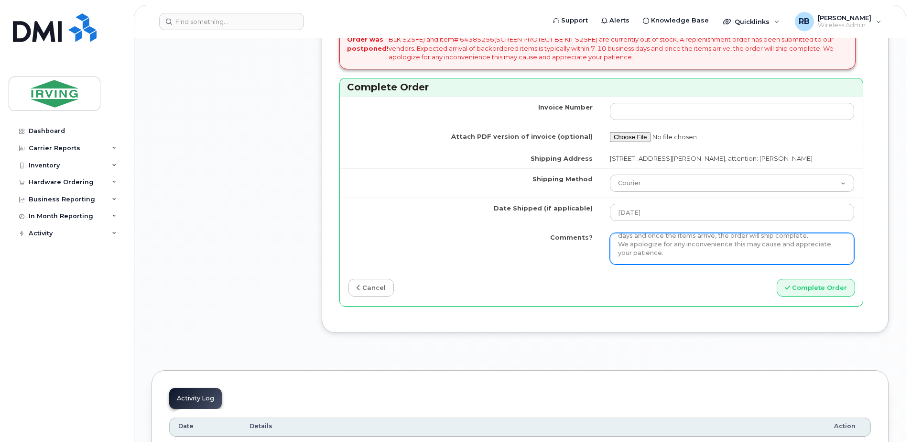
scroll to position [70, 0]
drag, startPoint x: 617, startPoint y: 250, endPoint x: 813, endPoint y: 265, distance: 196.1
click at [813, 264] on textarea "Order Confirmation – SO#26212366 Please note that items #64385254 (S25FE phone)…" at bounding box center [732, 249] width 244 height 32
click at [827, 254] on textarea "Order Confirmation – SO#26212366 Please note that items #64385254 (S25FE phone)…" at bounding box center [732, 249] width 244 height 32
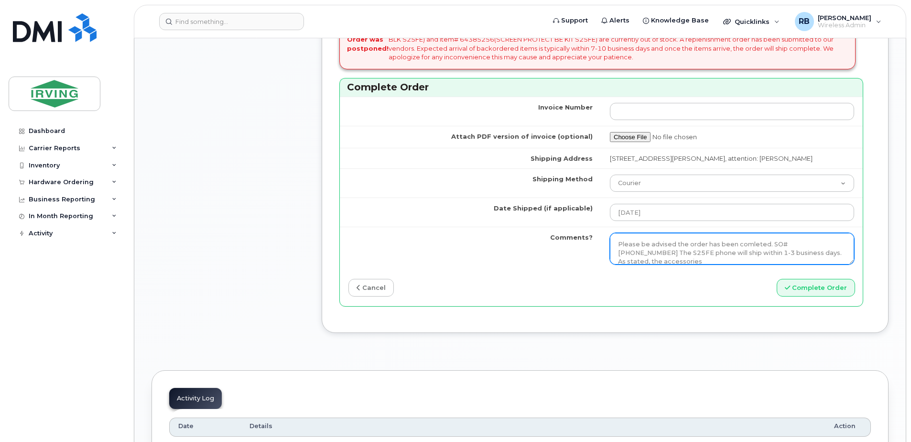
scroll to position [1, 0]
click at [827, 254] on textarea "Order Confirmation – SO#26212366 Please note that items #64385254 (S25FE phone)…" at bounding box center [732, 249] width 244 height 32
click at [829, 264] on textarea "Order Confirmation – SO#26212366 Please note that items #64385254 (S25FE phone)…" at bounding box center [732, 249] width 244 height 32
drag, startPoint x: 792, startPoint y: 268, endPoint x: 616, endPoint y: 245, distance: 177.5
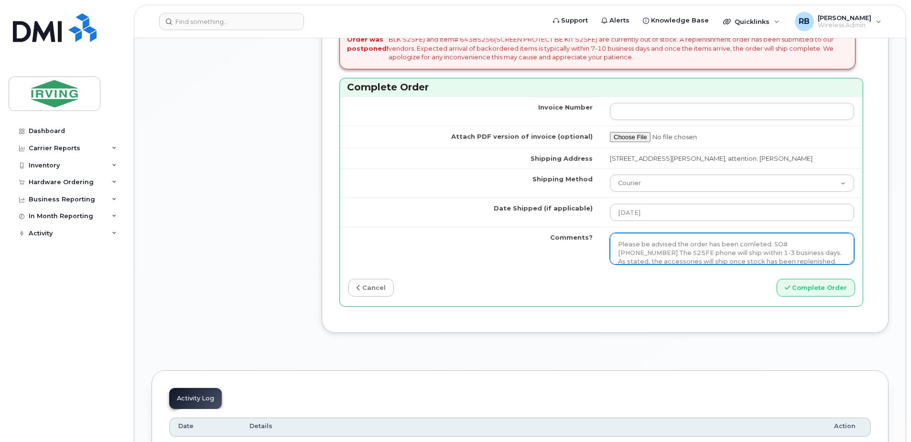
click at [616, 245] on textarea "Order Confirmation – SO#26212366 Please note that items #64385254 (S25FE phone)…" at bounding box center [732, 249] width 244 height 32
click at [749, 251] on textarea "Order Confirmation – SO#26212366 Please note that items #64385254 (S25FE phone)…" at bounding box center [732, 249] width 244 height 32
type textarea "Please be advised the order has been completed. SO#26212366 The S25FE phone wil…"
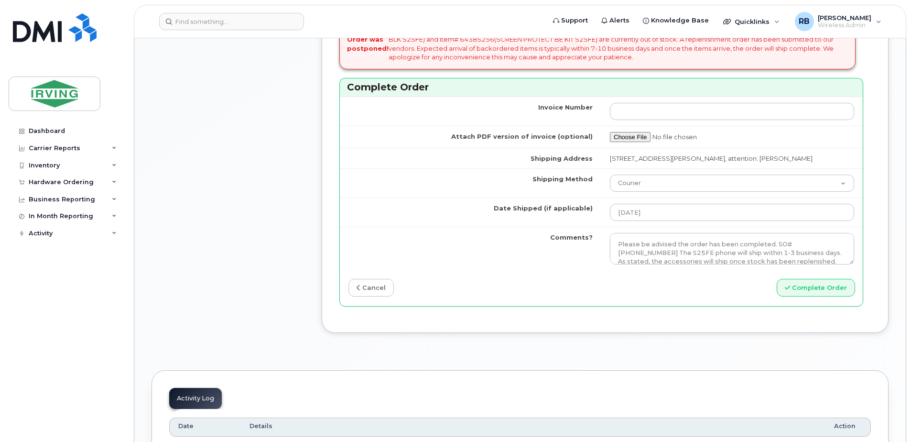
click at [697, 296] on div "Complete Order" at bounding box center [732, 288] width 262 height 18
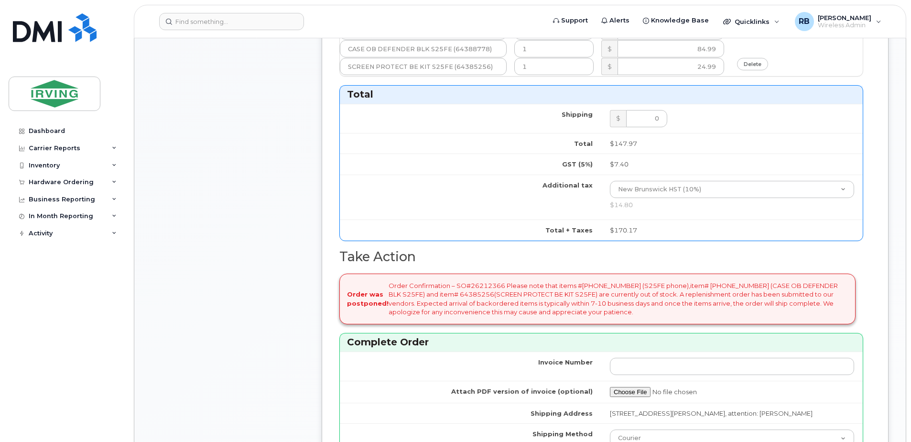
scroll to position [956, 0]
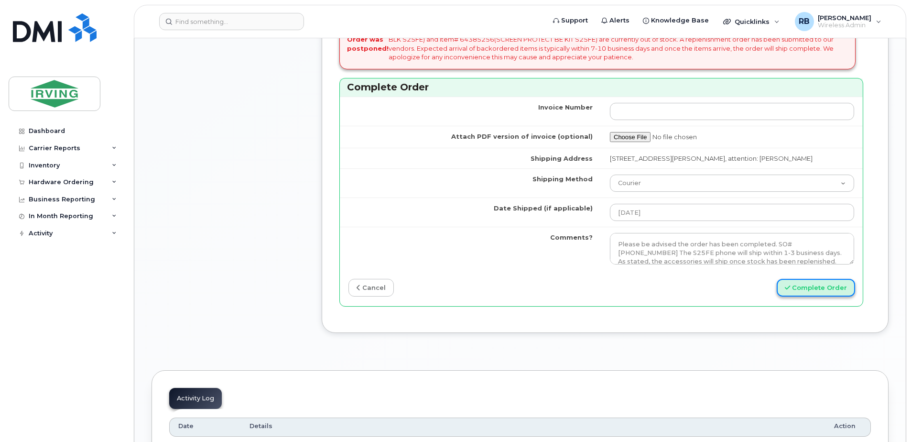
click at [840, 291] on button "Complete Order" at bounding box center [816, 288] width 78 height 18
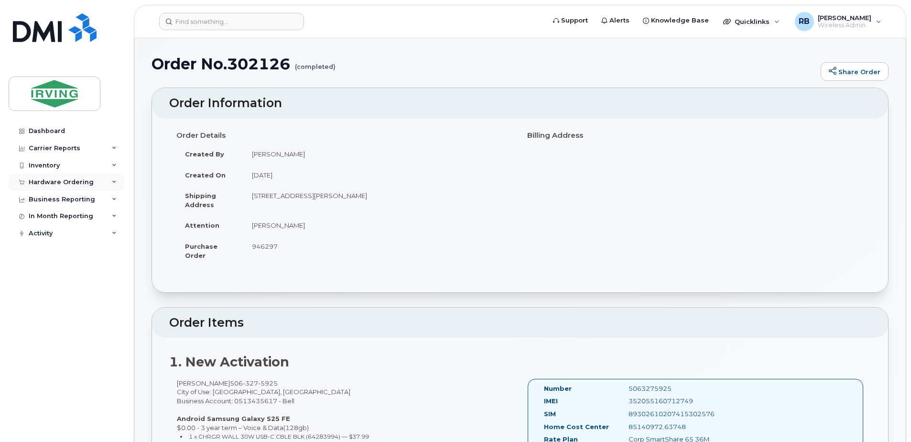
click at [80, 188] on div "Hardware Ordering" at bounding box center [67, 182] width 116 height 17
click at [34, 218] on div "Orders" at bounding box center [44, 218] width 23 height 9
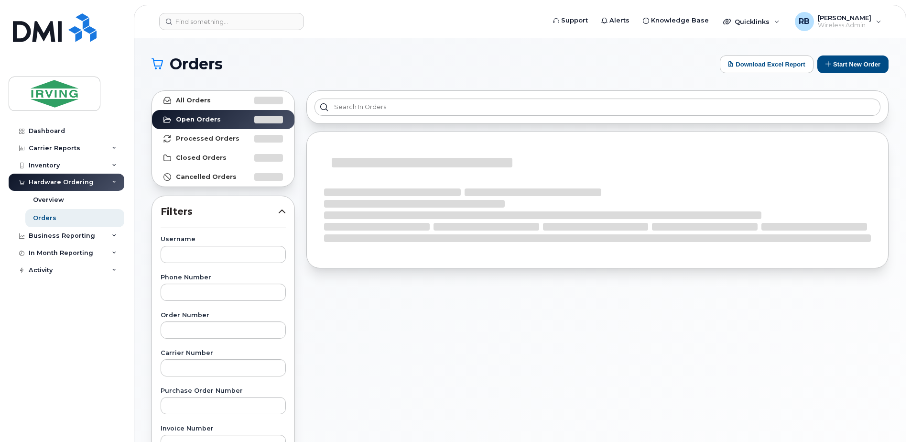
click at [552, 85] on div "Showing 1 To 10 Of 120 Entries 1 2 3 4 5" at bounding box center [598, 421] width 594 height 672
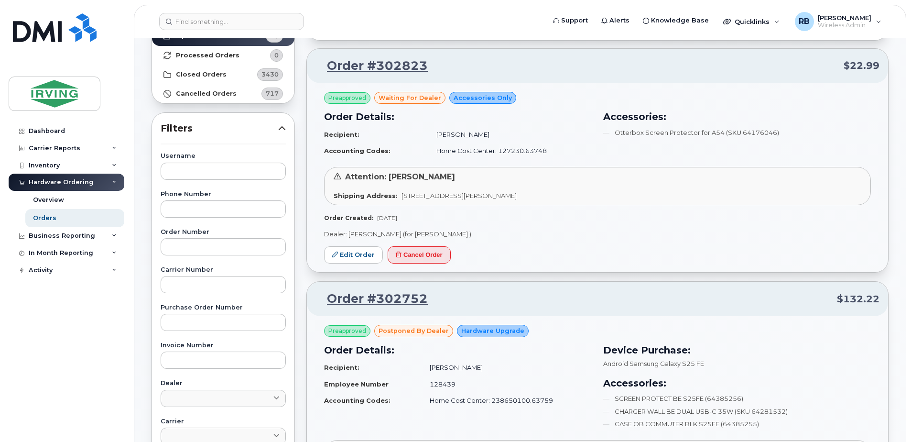
scroll to position [64, 0]
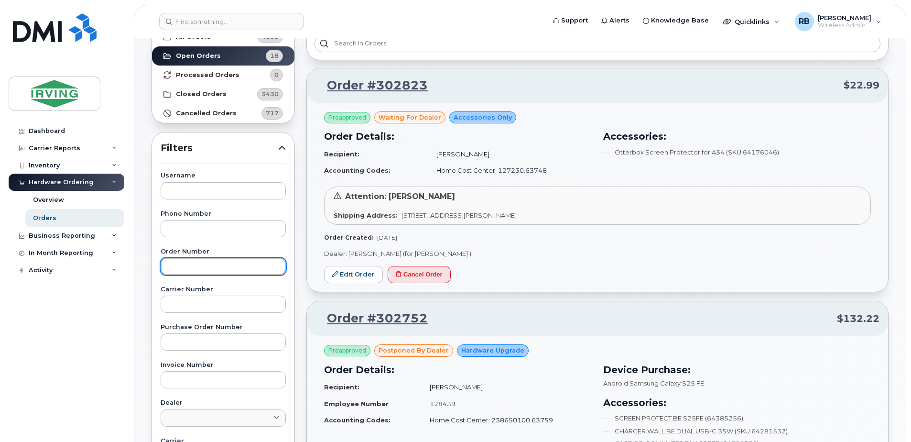
click at [204, 271] on input "text" at bounding box center [223, 266] width 125 height 17
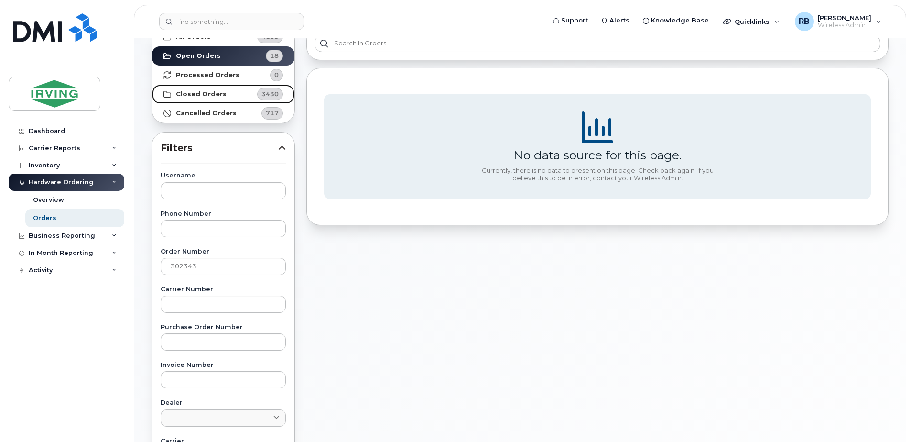
click at [203, 97] on strong "Closed Orders" at bounding box center [201, 94] width 51 height 8
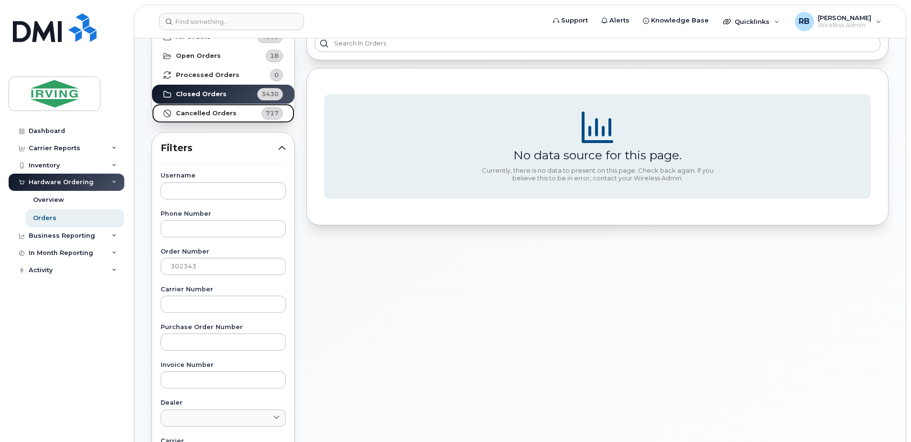
click at [240, 106] on link "Cancelled Orders 717" at bounding box center [223, 113] width 142 height 19
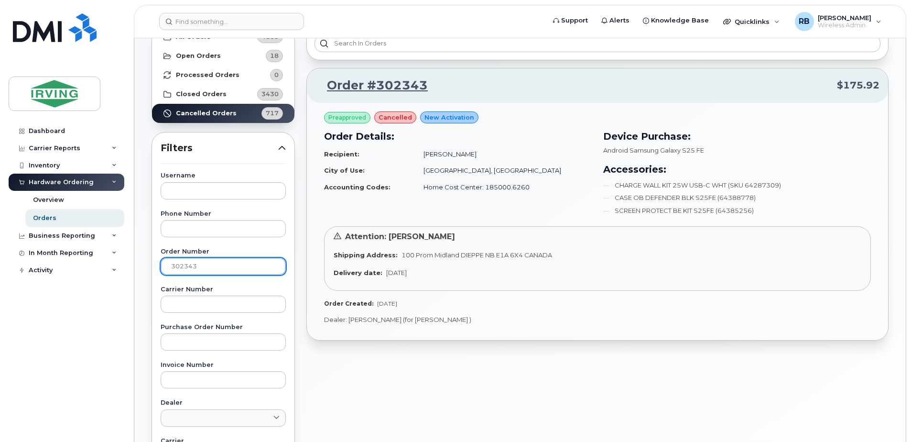
click at [212, 264] on input "302343" at bounding box center [223, 266] width 125 height 17
type input "3"
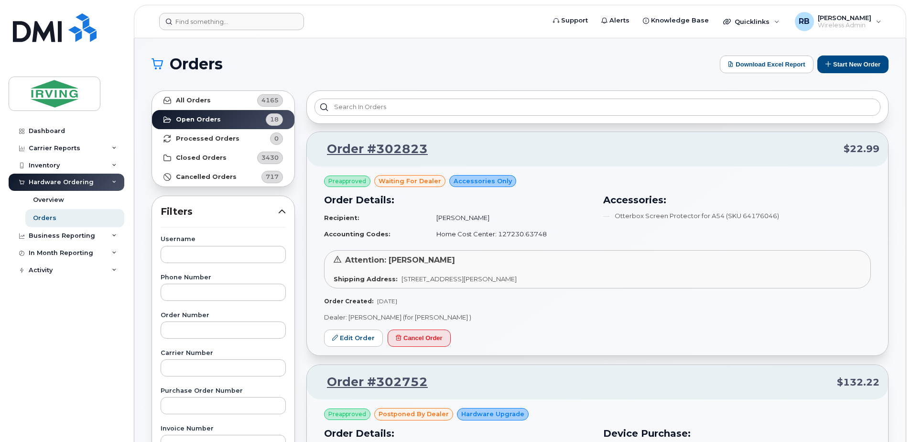
click at [423, 27] on form at bounding box center [349, 21] width 380 height 17
click at [310, 60] on h1 "Orders" at bounding box center [434, 63] width 564 height 15
